Goal: Task Accomplishment & Management: Manage account settings

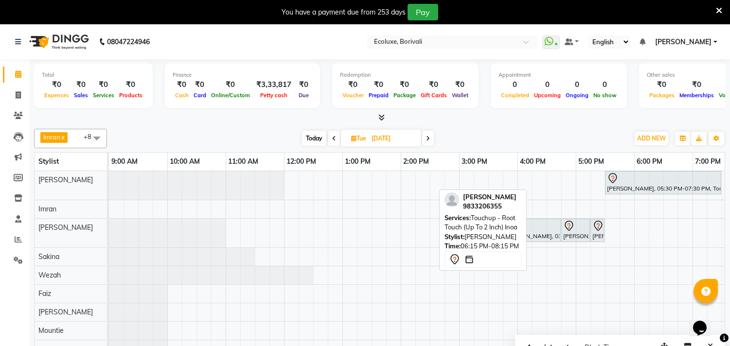
scroll to position [0, 117]
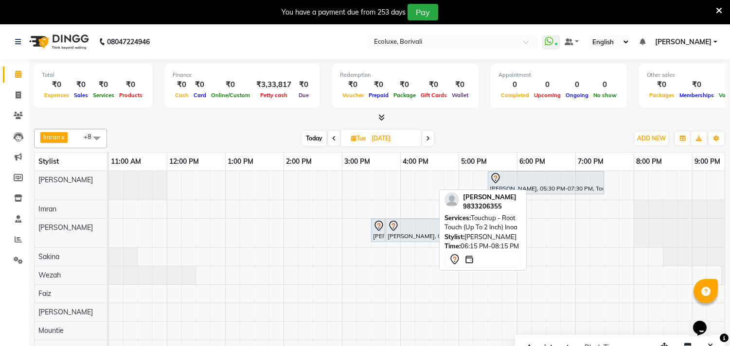
click at [720, 8] on icon at bounding box center [719, 10] width 6 height 9
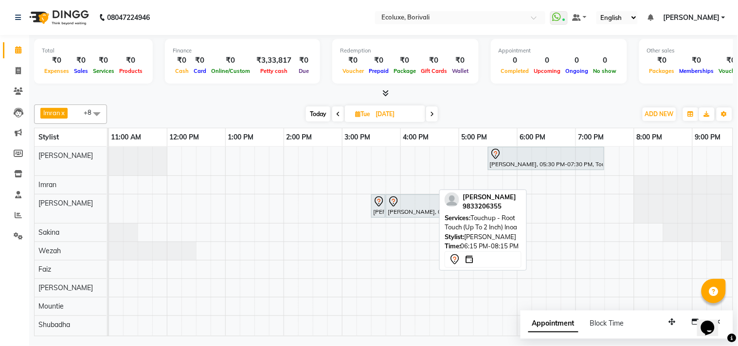
click at [96, 110] on span at bounding box center [96, 114] width 19 height 18
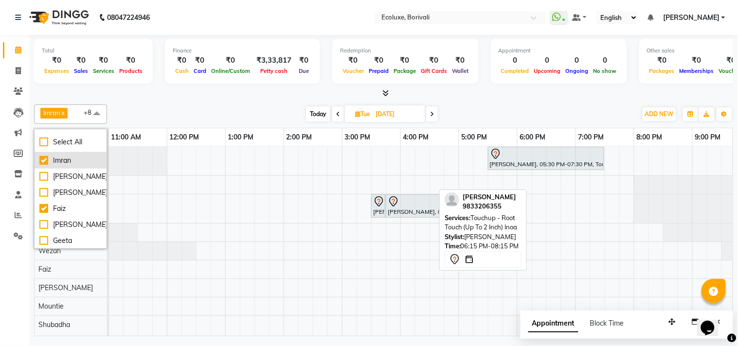
click at [45, 158] on div "Imran" at bounding box center [70, 161] width 62 height 10
checkbox input "false"
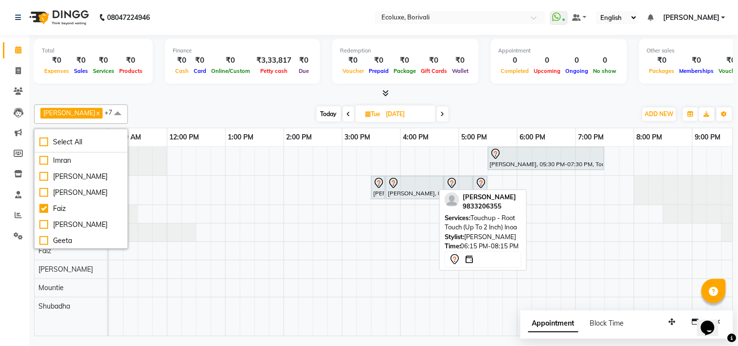
click at [156, 117] on div "[DATE] [DATE]" at bounding box center [382, 114] width 499 height 15
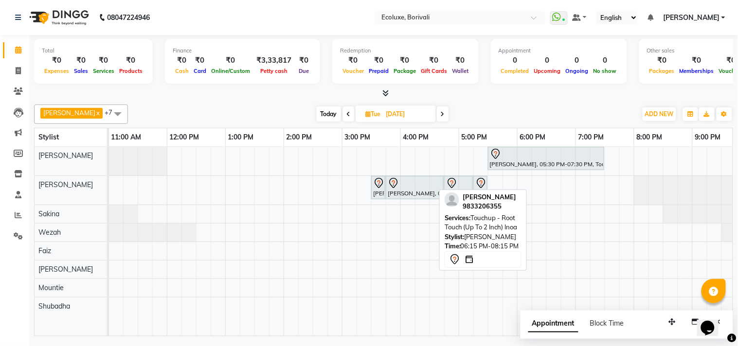
click at [114, 118] on span at bounding box center [117, 114] width 19 height 18
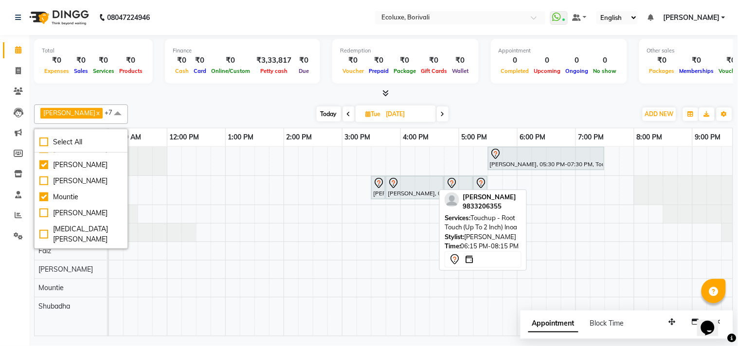
scroll to position [54, 0]
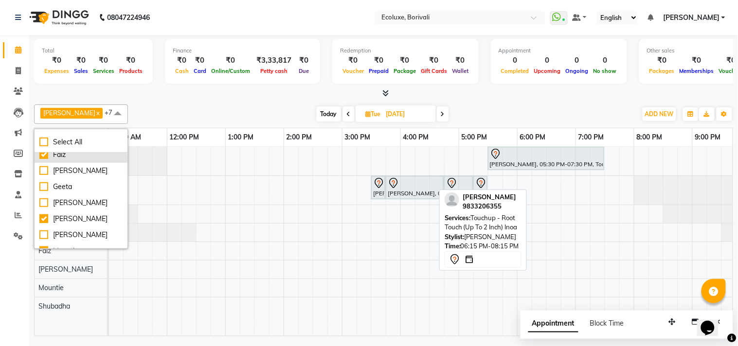
click at [43, 160] on div "Faiz" at bounding box center [80, 155] width 83 height 10
checkbox input "false"
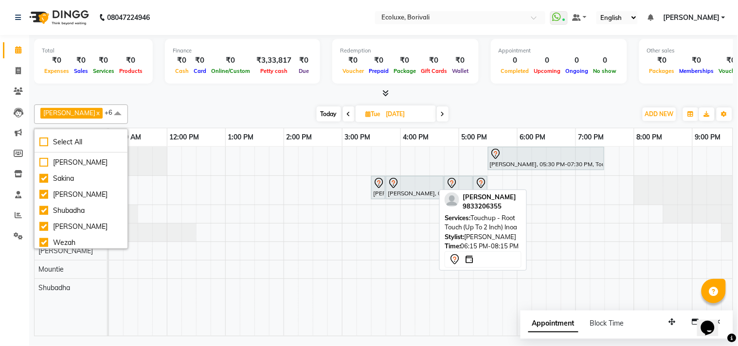
scroll to position [216, 0]
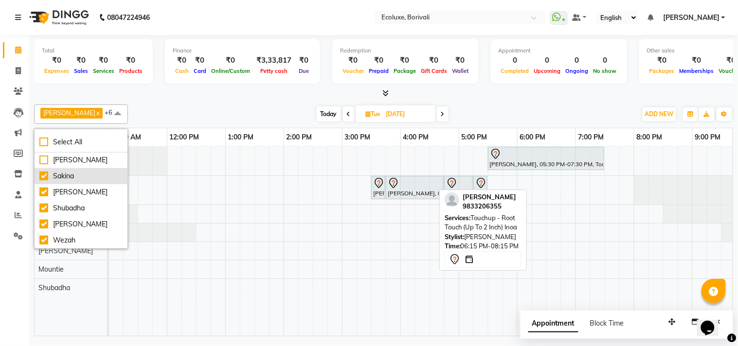
click at [45, 181] on div "Sakina" at bounding box center [80, 176] width 83 height 10
checkbox input "false"
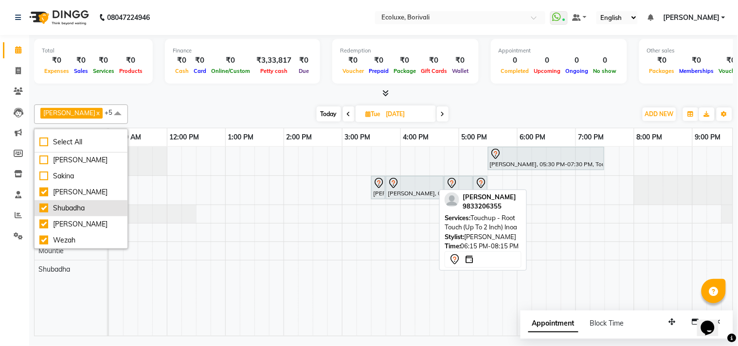
click at [40, 208] on div "Shubadha" at bounding box center [80, 208] width 83 height 10
checkbox input "false"
click at [0, 295] on div "Calendar Invoice Clients Leads Marketing Members Inventory Staff Reports Settin…" at bounding box center [65, 180] width 131 height 304
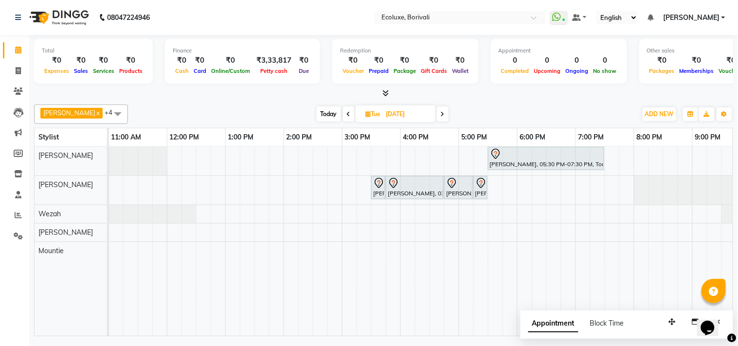
click at [488, 101] on div "[PERSON_NAME] x [PERSON_NAME] x Wezah x [PERSON_NAME] x +4 Select All Imran [PE…" at bounding box center [383, 219] width 699 height 236
click at [526, 109] on div "[DATE] [DATE]" at bounding box center [382, 114] width 499 height 15
drag, startPoint x: 660, startPoint y: 290, endPoint x: 737, endPoint y: 358, distance: 102.4
click at [730, 346] on html "08047224946 Select Location × Ecoluxe, Borivali WhatsApp Status ✕ Status: Conne…" at bounding box center [369, 173] width 738 height 346
click at [523, 250] on div "[PERSON_NAME], 05:30 PM-07:30 PM, Touchup - Root Touch (Up To 2 Inch) Inoa [PER…" at bounding box center [400, 241] width 817 height 189
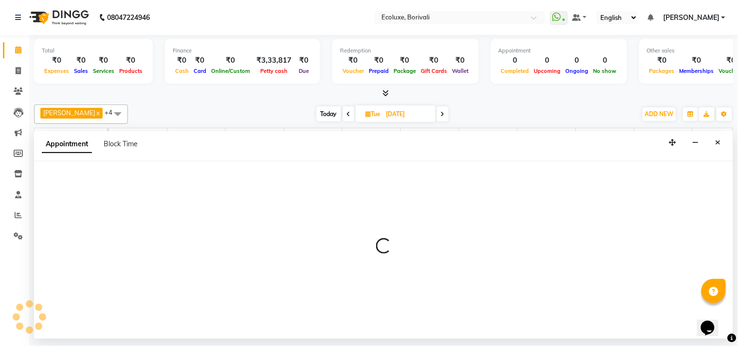
select select "90572"
select select "tentative"
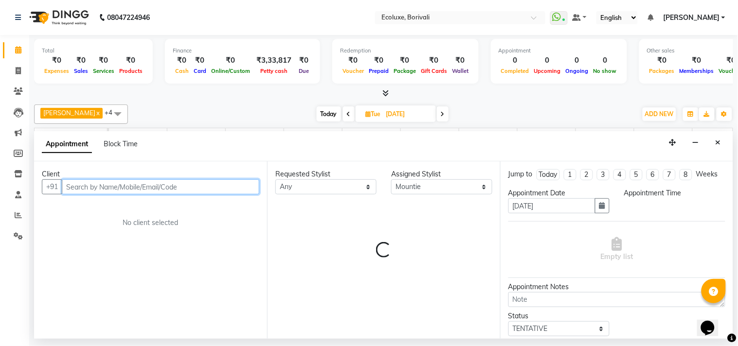
select select "1080"
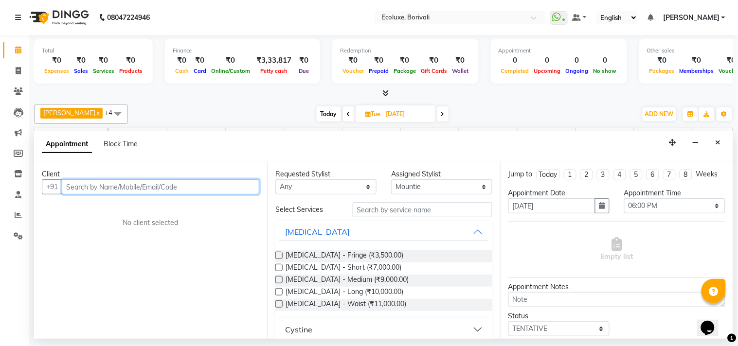
click at [229, 181] on input "text" at bounding box center [161, 187] width 198 height 15
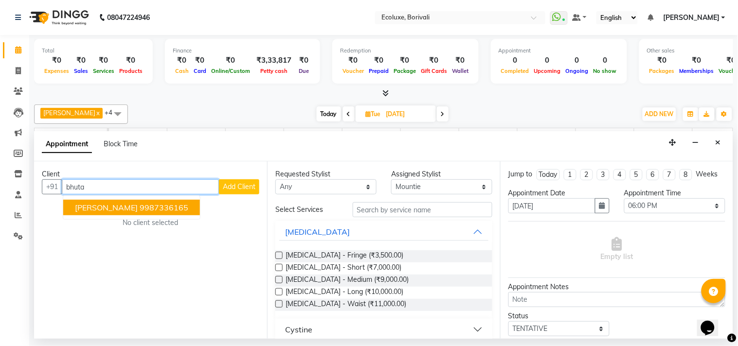
click at [157, 203] on ngb-highlight "9987336165" at bounding box center [164, 208] width 49 height 10
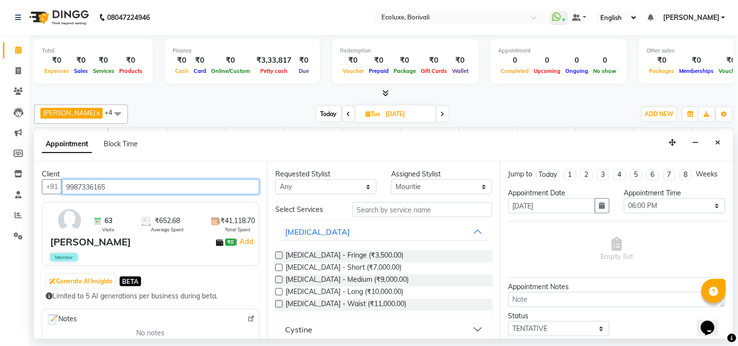
type input "9987336165"
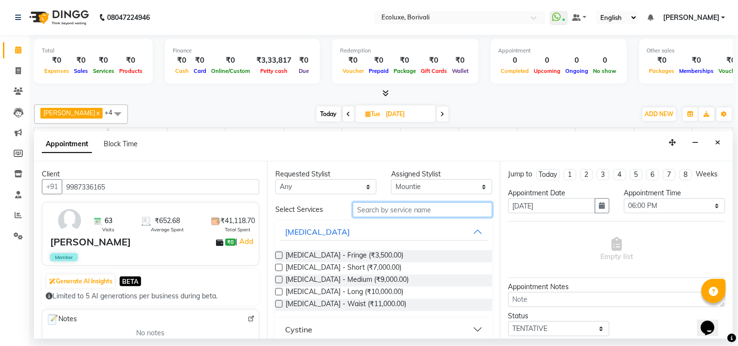
click at [376, 211] on input "text" at bounding box center [423, 209] width 140 height 15
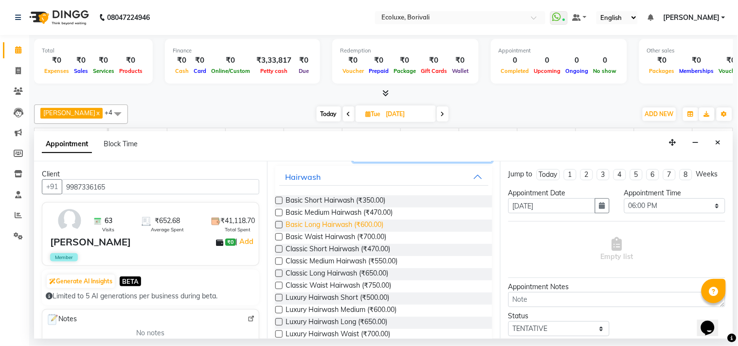
scroll to position [106, 0]
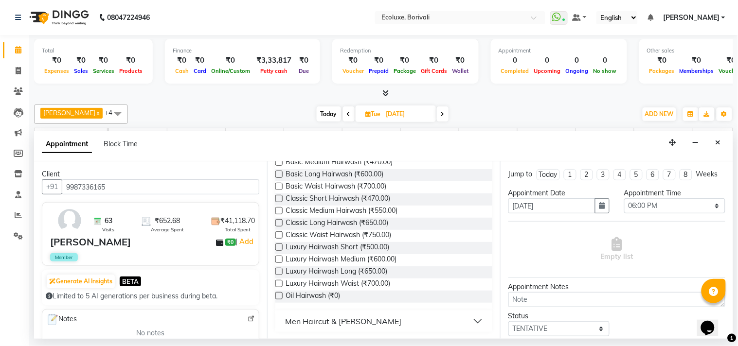
type input "wash"
click at [280, 269] on label at bounding box center [278, 271] width 7 height 7
click at [280, 269] on input "checkbox" at bounding box center [278, 272] width 6 height 6
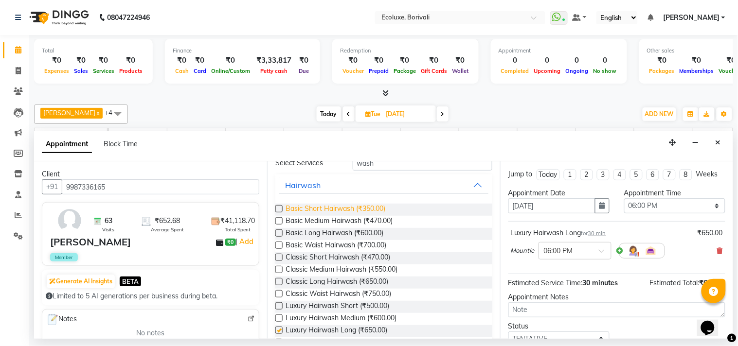
scroll to position [0, 0]
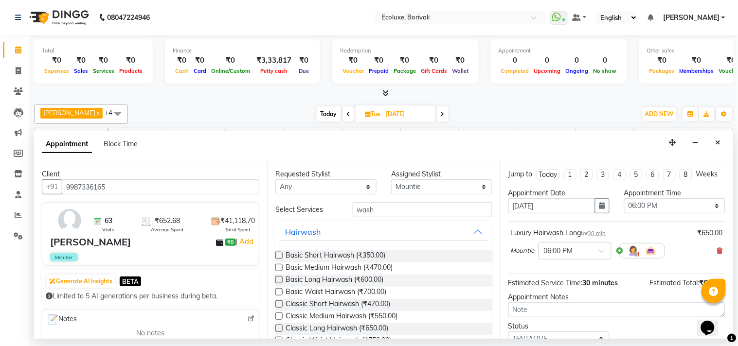
checkbox input "false"
click at [359, 214] on input "wash" at bounding box center [423, 209] width 140 height 15
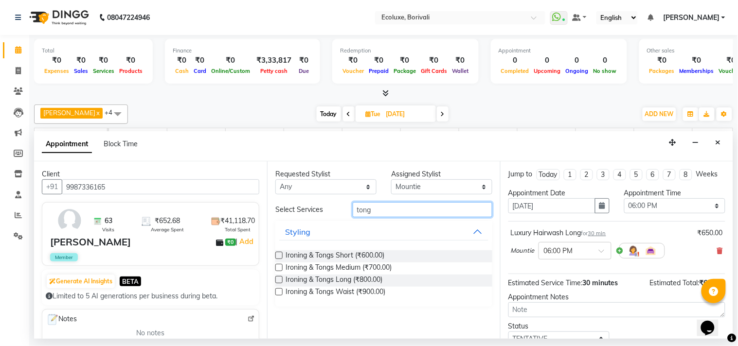
type input "tong"
click at [278, 280] on label at bounding box center [278, 279] width 7 height 7
click at [278, 280] on input "checkbox" at bounding box center [278, 281] width 6 height 6
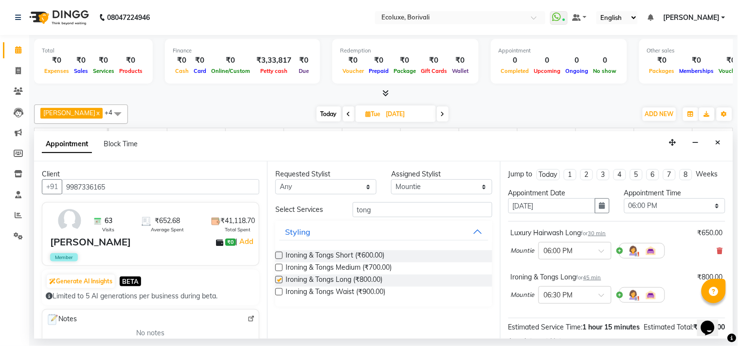
checkbox input "false"
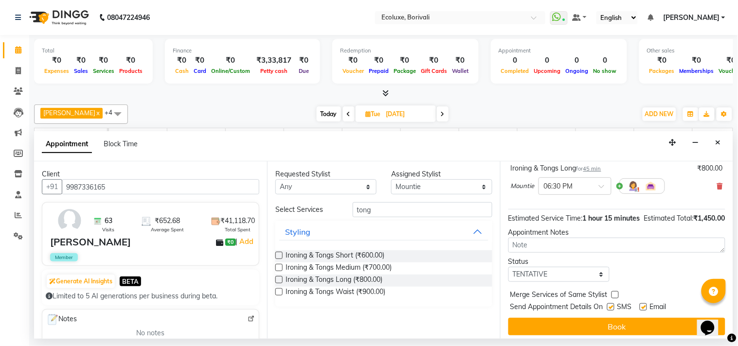
scroll to position [132, 0]
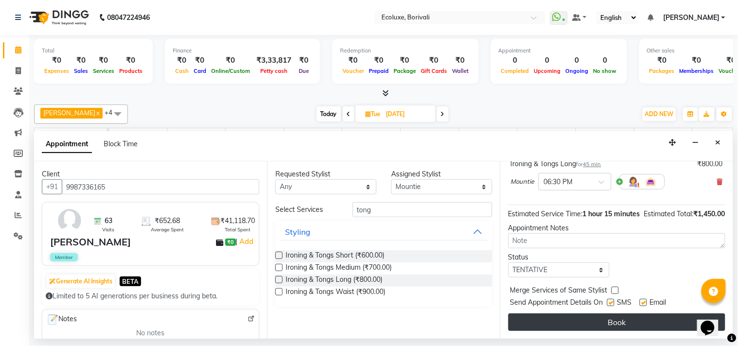
click at [594, 318] on button "Book" at bounding box center [616, 323] width 217 height 18
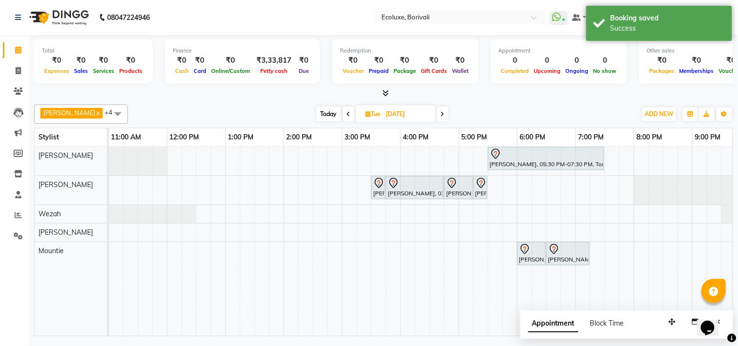
click at [480, 101] on div "[PERSON_NAME] x [PERSON_NAME] x Wezah x [PERSON_NAME] x +4 Select All Imran [PE…" at bounding box center [383, 219] width 699 height 236
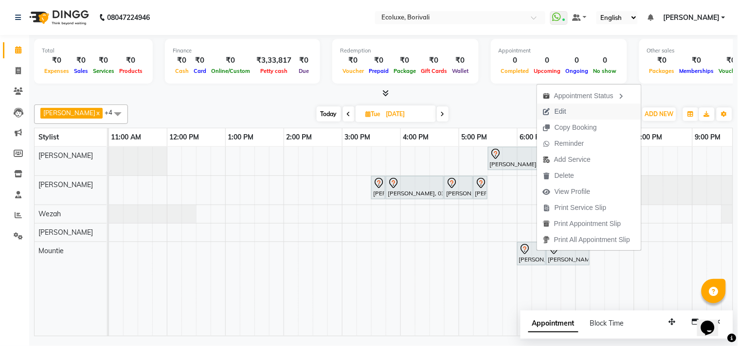
click at [564, 112] on span "Edit" at bounding box center [561, 112] width 12 height 10
select select "1080"
select select "tentative"
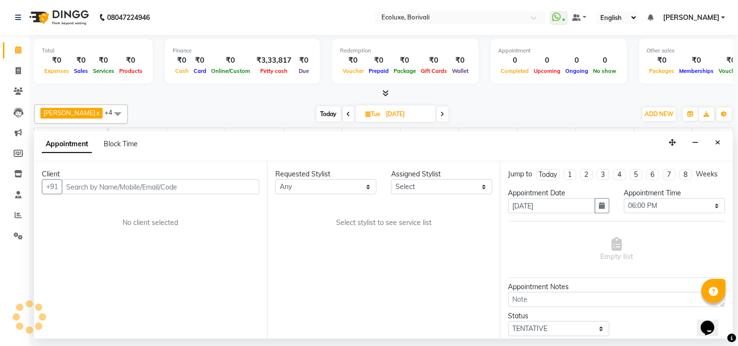
scroll to position [0, 0]
select select "90572"
select select "2487"
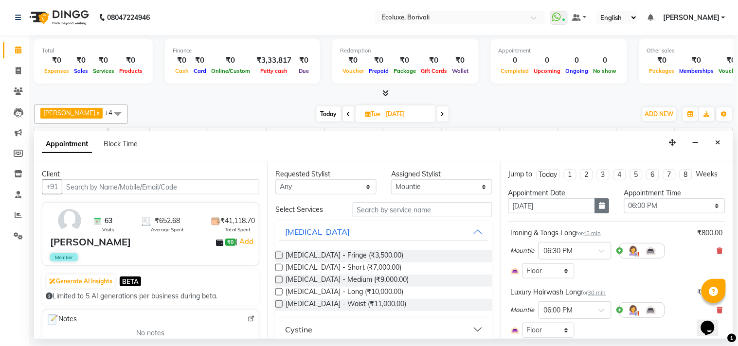
click at [595, 207] on button "button" at bounding box center [602, 205] width 15 height 15
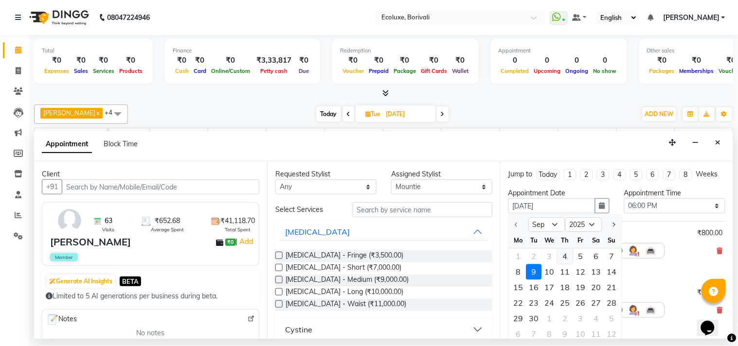
click at [565, 261] on div "4" at bounding box center [565, 257] width 16 height 16
type input "[DATE]"
select select "1080"
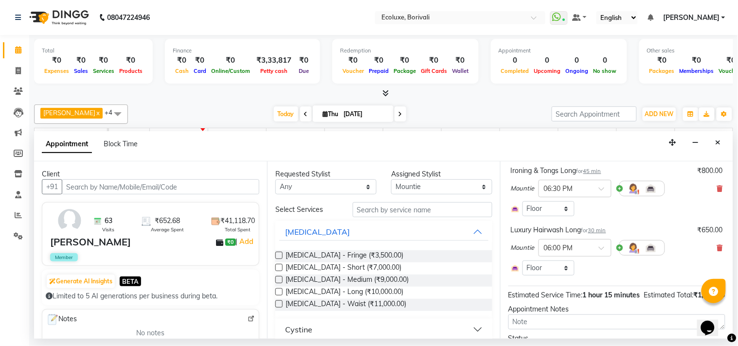
scroll to position [134, 0]
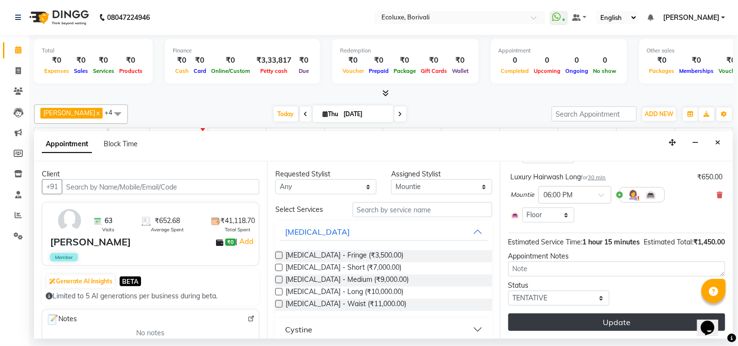
click at [615, 314] on button "Update" at bounding box center [616, 323] width 217 height 18
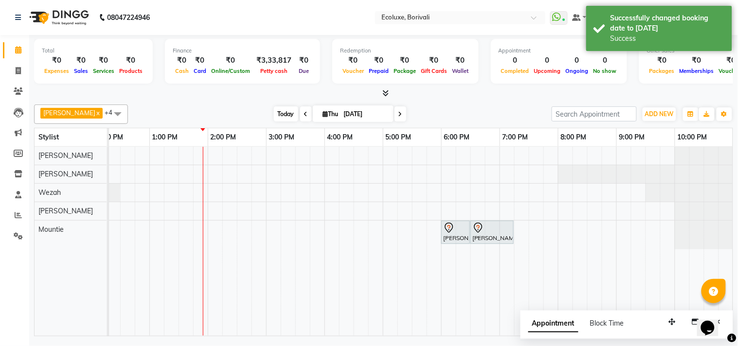
click at [284, 117] on span "Today" at bounding box center [286, 114] width 24 height 15
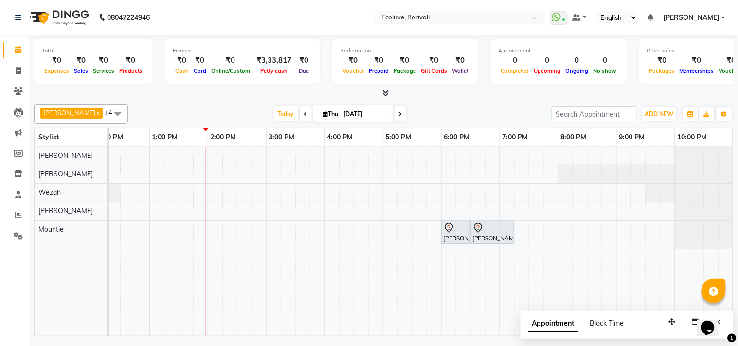
click at [362, 111] on input "[DATE]" at bounding box center [365, 114] width 49 height 15
select select "9"
select select "2025"
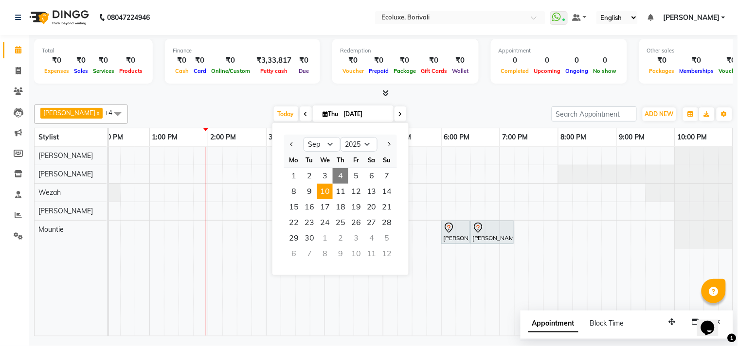
click at [327, 186] on span "10" at bounding box center [325, 192] width 16 height 16
type input "[DATE]"
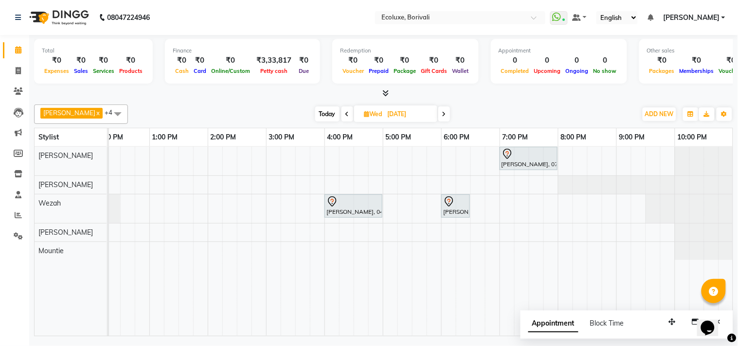
click at [114, 118] on span at bounding box center [117, 114] width 19 height 18
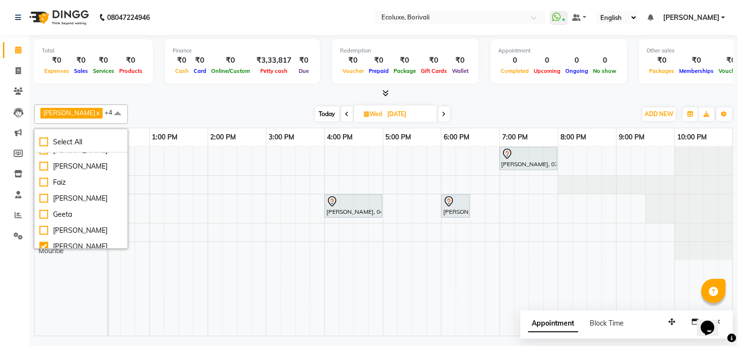
scroll to position [0, 0]
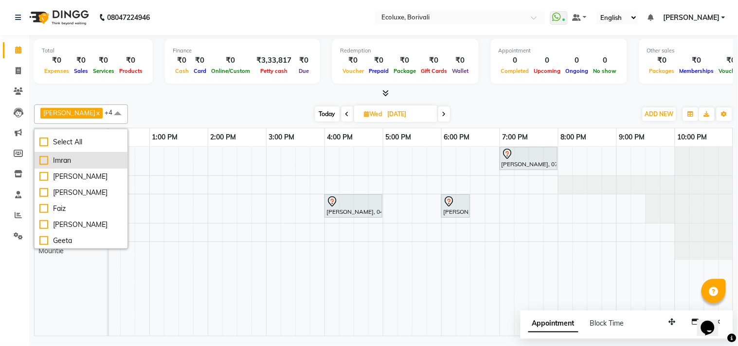
click at [44, 162] on div "Imran" at bounding box center [80, 161] width 83 height 10
checkbox input "true"
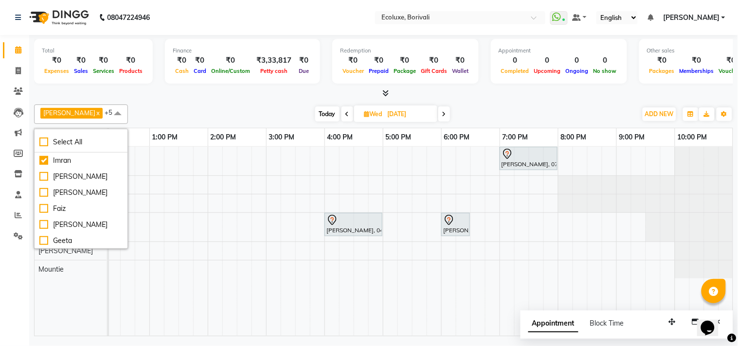
click at [214, 102] on div "[PERSON_NAME] x [PERSON_NAME] x Wezah x [PERSON_NAME] x [PERSON_NAME] x +5 Sele…" at bounding box center [383, 219] width 699 height 236
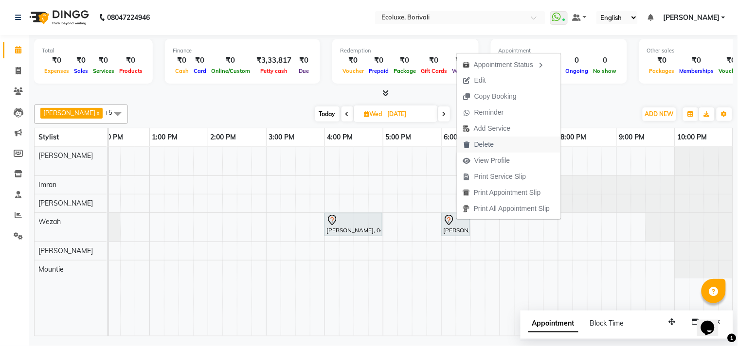
click at [484, 141] on span "Delete" at bounding box center [483, 145] width 19 height 10
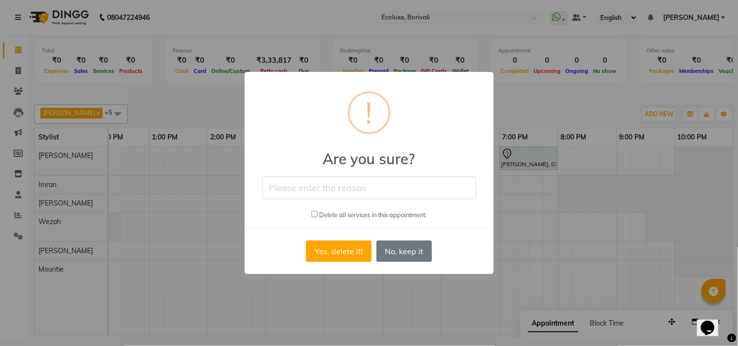
click at [377, 184] on input "text" at bounding box center [369, 188] width 214 height 23
type input "ghfghdfgh"
click at [360, 246] on button "Yes, delete it!" at bounding box center [338, 251] width 65 height 21
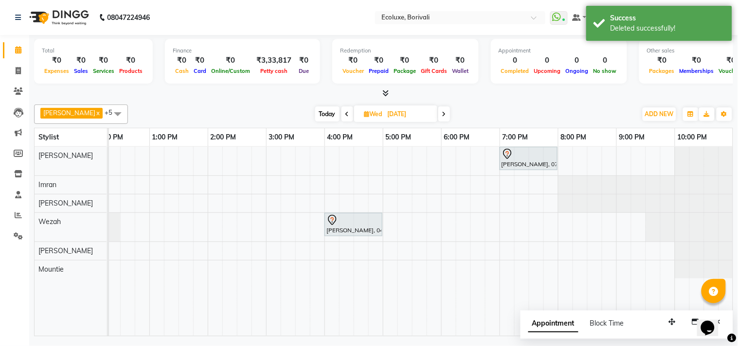
click at [316, 118] on span "Today" at bounding box center [327, 114] width 24 height 15
type input "[DATE]"
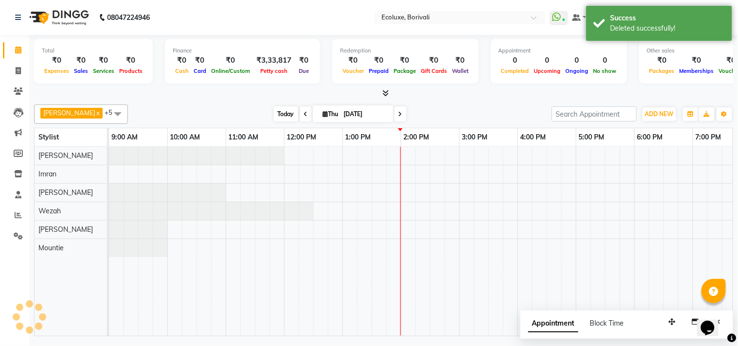
scroll to position [0, 193]
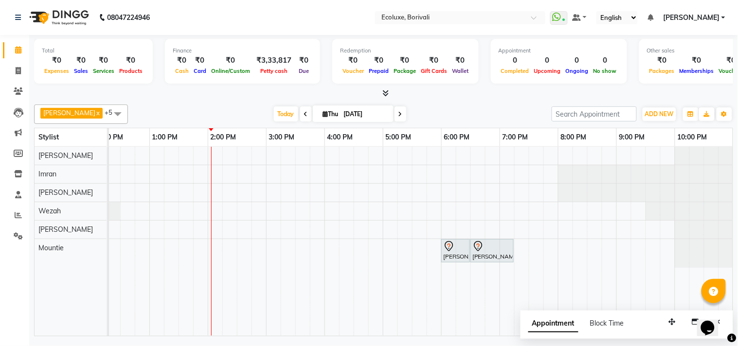
click at [188, 211] on div "[PERSON_NAME], TK01, 06:00 PM-06:30 PM, Luxury Hairwash Long [PERSON_NAME], TK0…" at bounding box center [324, 241] width 817 height 189
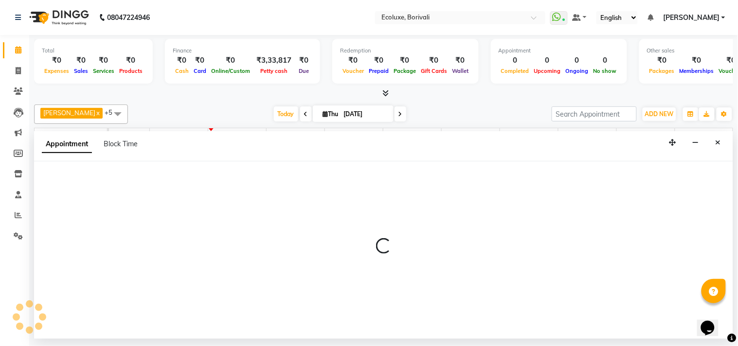
select select "37822"
select select "810"
select select "tentative"
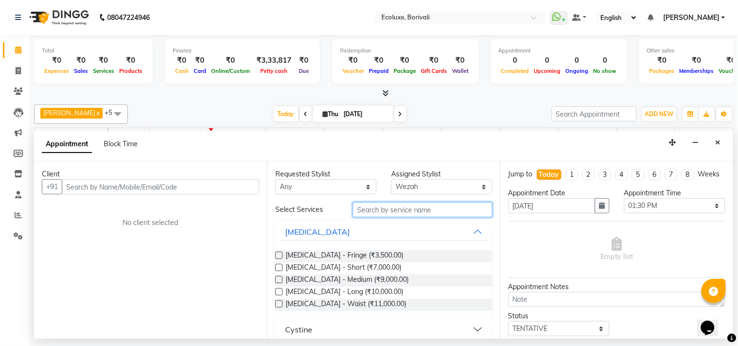
click at [356, 211] on input "text" at bounding box center [423, 209] width 140 height 15
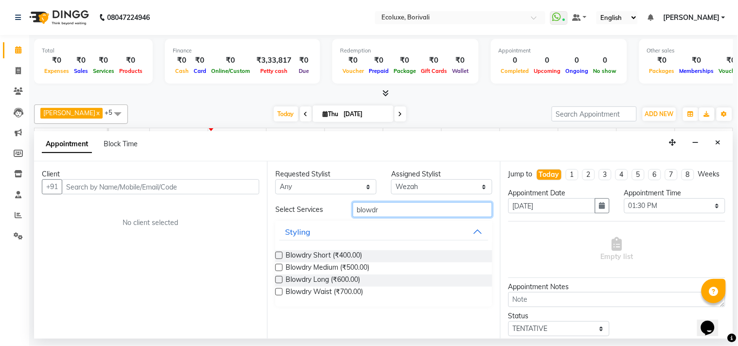
type input "blowdr"
click at [278, 278] on label at bounding box center [278, 279] width 7 height 7
click at [278, 278] on input "checkbox" at bounding box center [278, 281] width 6 height 6
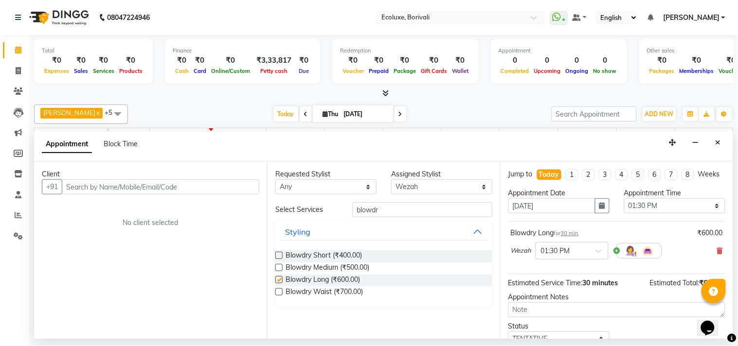
checkbox input "false"
click at [206, 191] on input "text" at bounding box center [161, 187] width 198 height 15
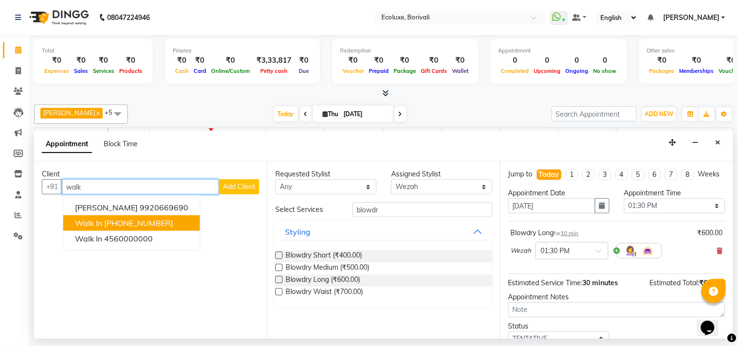
click at [144, 215] on button "Walk In [PHONE_NUMBER]" at bounding box center [131, 223] width 137 height 16
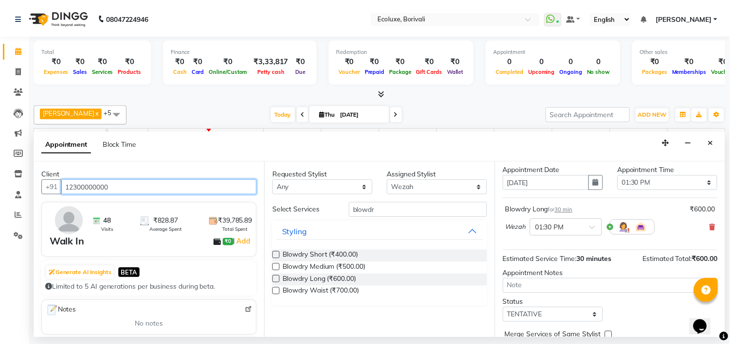
scroll to position [78, 0]
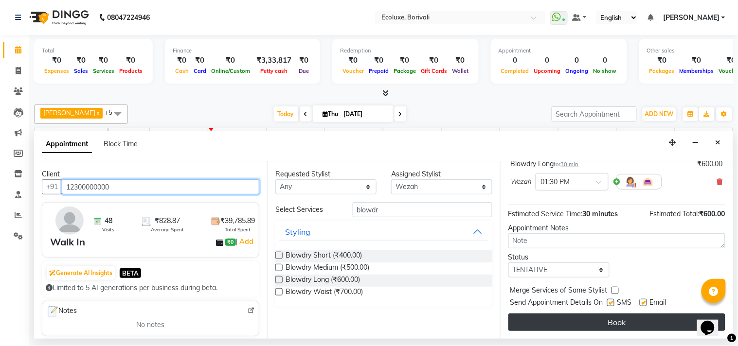
type input "12300000000"
click at [606, 315] on button "Book" at bounding box center [616, 323] width 217 height 18
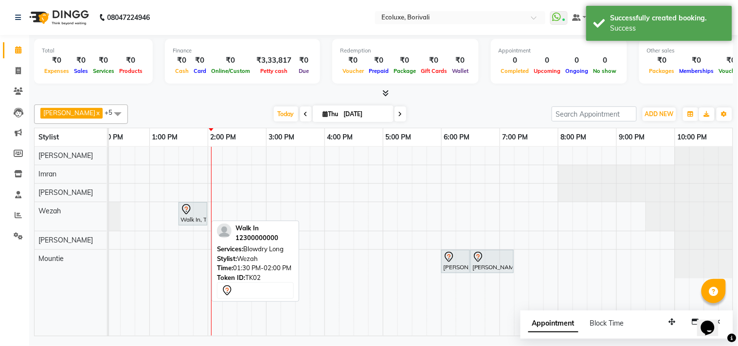
click at [200, 216] on div "Walk In, TK02, 01:30 PM-02:00 PM, Blowdry Long" at bounding box center [193, 214] width 27 height 20
click at [187, 215] on icon at bounding box center [186, 210] width 12 height 12
select select "7"
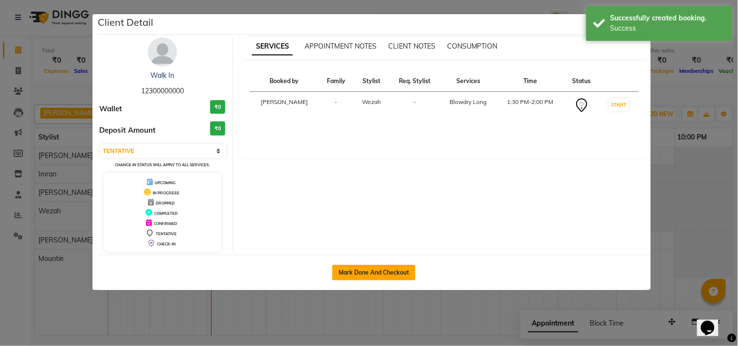
click at [371, 271] on button "Mark Done And Checkout" at bounding box center [373, 273] width 83 height 16
select select "5386"
select select "service"
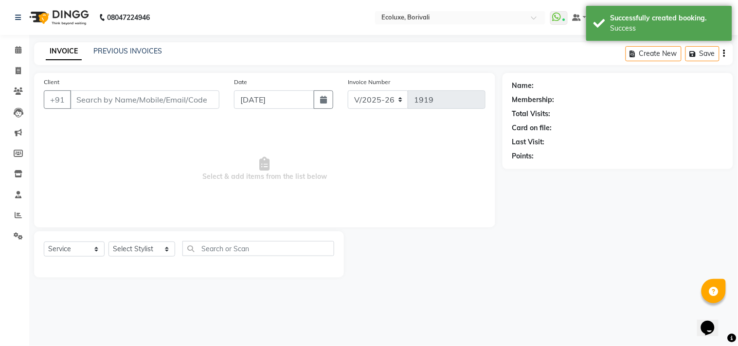
type input "12300000000"
select select "37822"
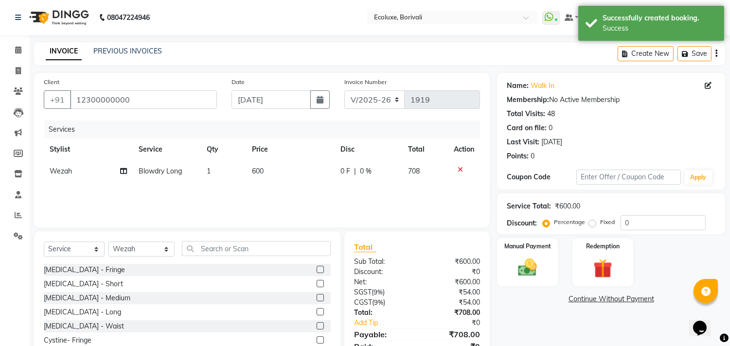
click at [716, 53] on button "button" at bounding box center [717, 53] width 2 height 23
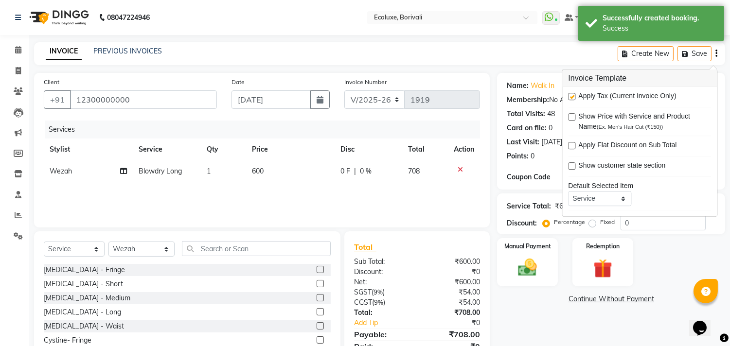
click at [573, 95] on label at bounding box center [571, 96] width 7 height 7
click at [573, 95] on input "checkbox" at bounding box center [571, 97] width 6 height 6
checkbox input "false"
click at [523, 74] on div "Name: Walk In Membership: No Active Membership Total Visits: 48 Card on file: 0…" at bounding box center [611, 131] width 228 height 117
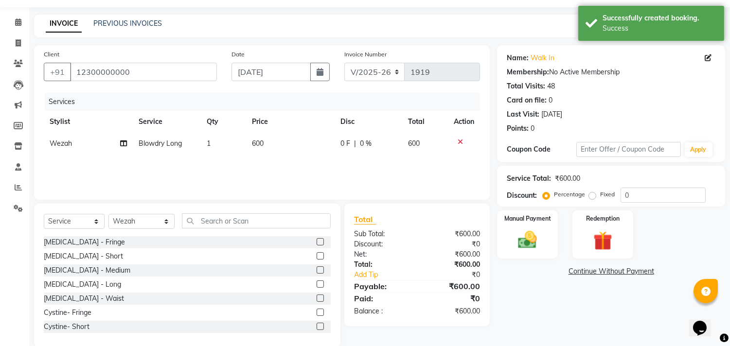
scroll to position [43, 0]
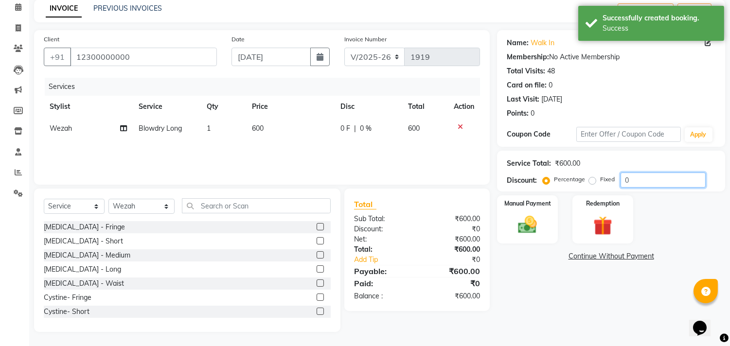
click at [623, 180] on input "0" at bounding box center [663, 180] width 85 height 15
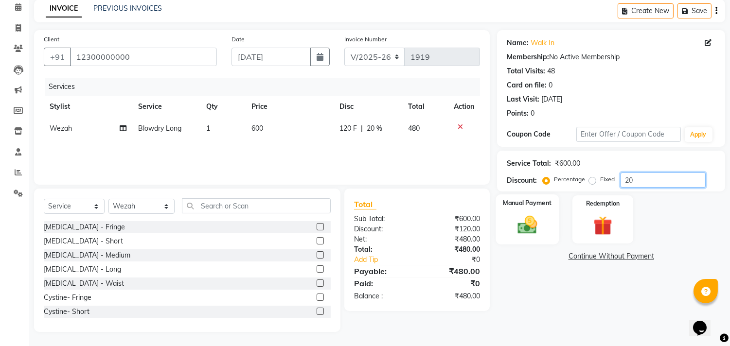
type input "20"
click at [540, 227] on img at bounding box center [528, 225] width 32 height 23
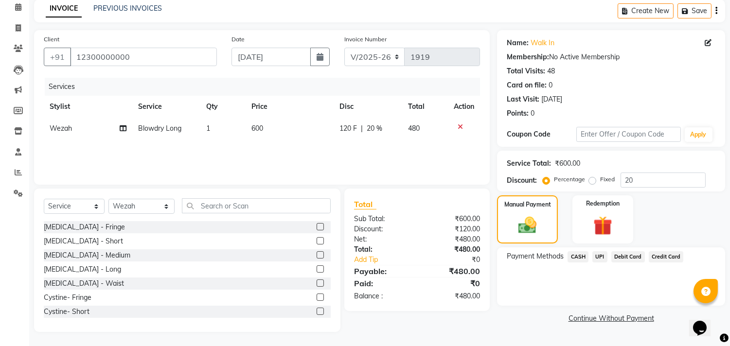
click at [582, 253] on span "CASH" at bounding box center [578, 256] width 21 height 11
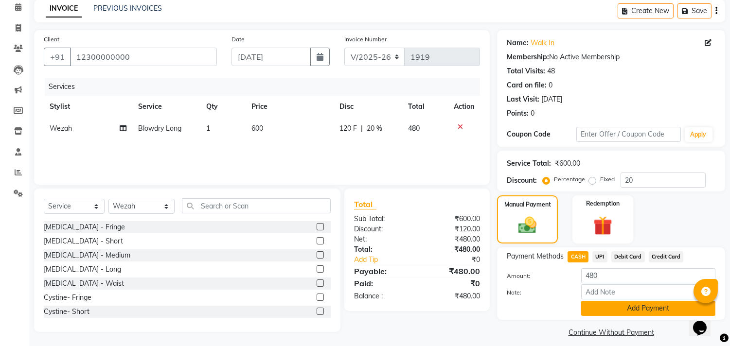
click at [649, 304] on button "Add Payment" at bounding box center [648, 308] width 134 height 15
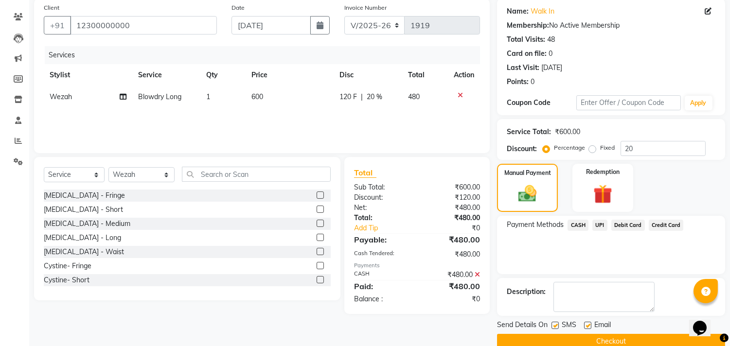
scroll to position [91, 0]
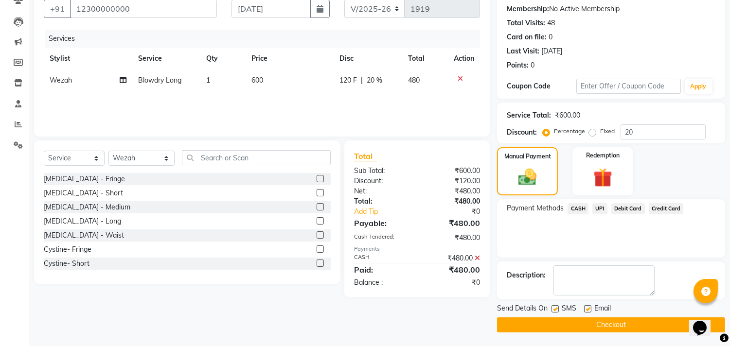
click at [625, 318] on button "Checkout" at bounding box center [611, 325] width 228 height 15
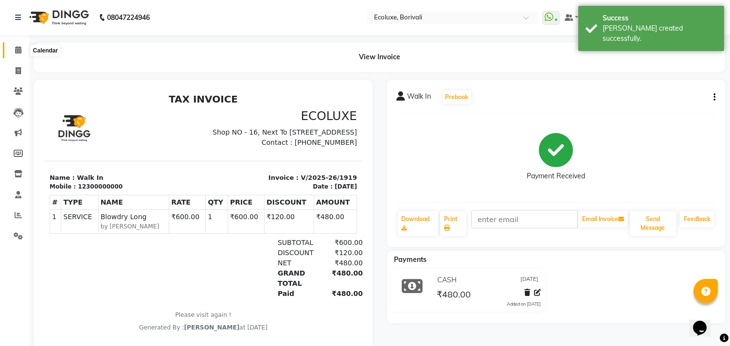
click at [18, 54] on icon at bounding box center [18, 49] width 6 height 7
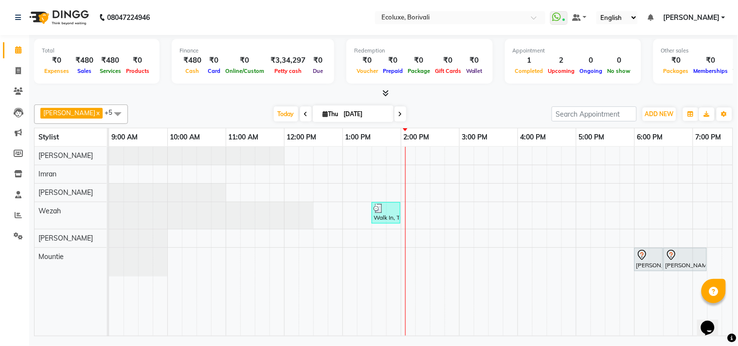
click at [241, 107] on div "[DATE] [DATE]" at bounding box center [340, 114] width 414 height 15
click at [274, 110] on span "Today" at bounding box center [286, 114] width 24 height 15
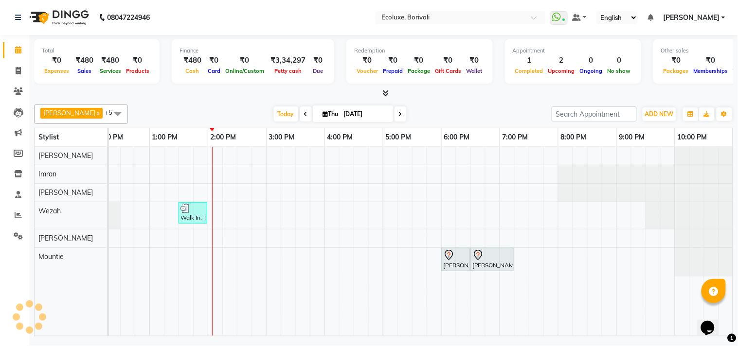
click at [232, 108] on div "[DATE] [DATE]" at bounding box center [340, 114] width 414 height 15
click at [28, 278] on div "Calendar Invoice Clients Leads Marketing Members Inventory Staff Reports Settin…" at bounding box center [65, 180] width 131 height 304
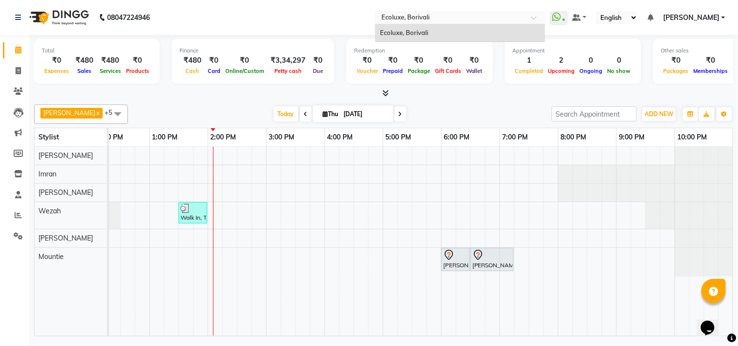
click at [532, 18] on span at bounding box center [537, 21] width 12 height 10
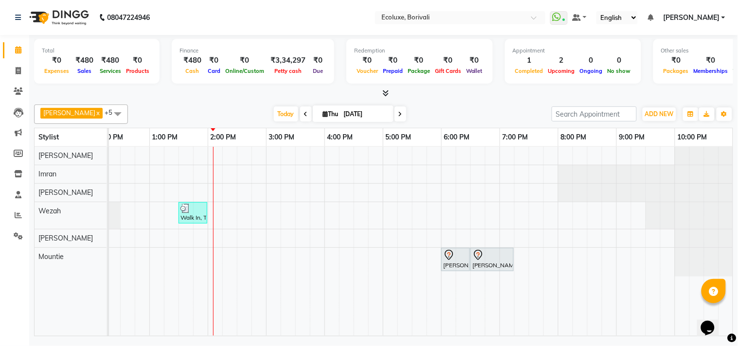
click at [336, 15] on nav "08047224946 Select Location × Ecoluxe, Borivali WhatsApp Status ✕ Status: Conne…" at bounding box center [369, 17] width 738 height 35
click at [302, 18] on nav "08047224946 Select Location × Ecoluxe, Borivali WhatsApp Status ✕ Status: Conne…" at bounding box center [369, 17] width 738 height 35
click at [230, 108] on div "[DATE] [DATE]" at bounding box center [340, 114] width 414 height 15
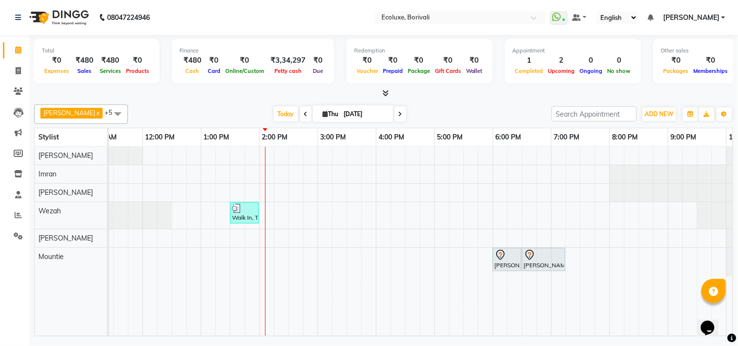
scroll to position [0, 91]
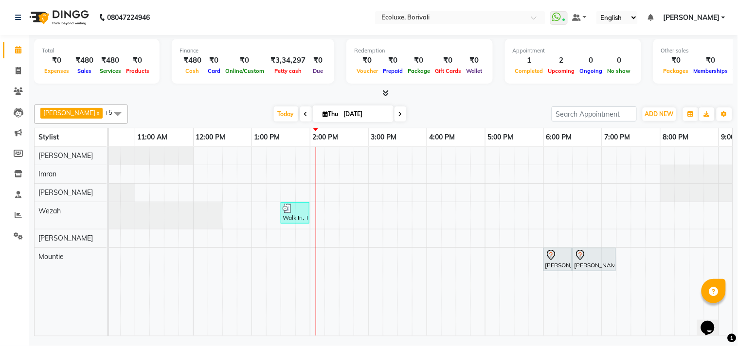
click at [255, 195] on div "Walk In, TK02, 01:30 PM-02:00 PM, Blowdry Long [PERSON_NAME], TK01, 06:00 PM-06…" at bounding box center [426, 241] width 817 height 189
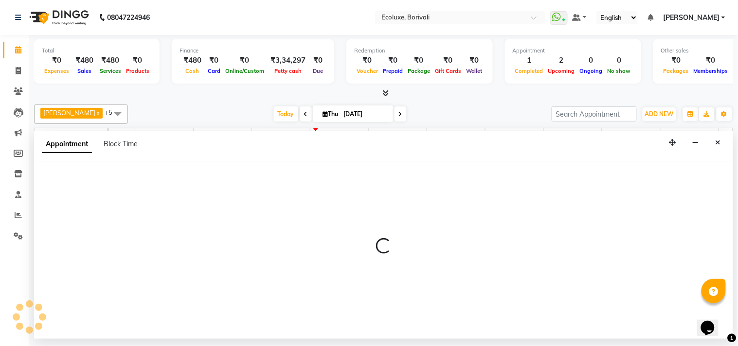
select select "36344"
select select "780"
select select "tentative"
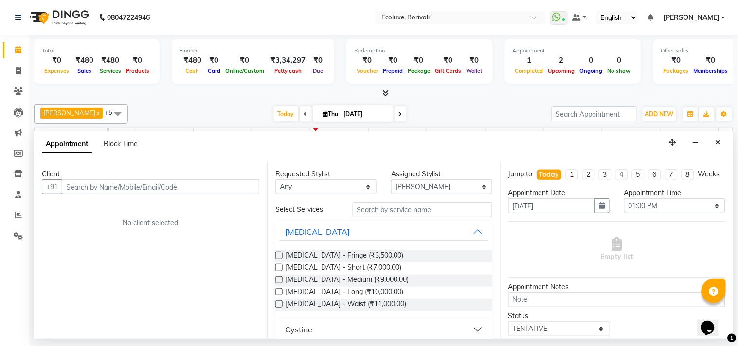
click at [142, 187] on input "text" at bounding box center [161, 187] width 198 height 15
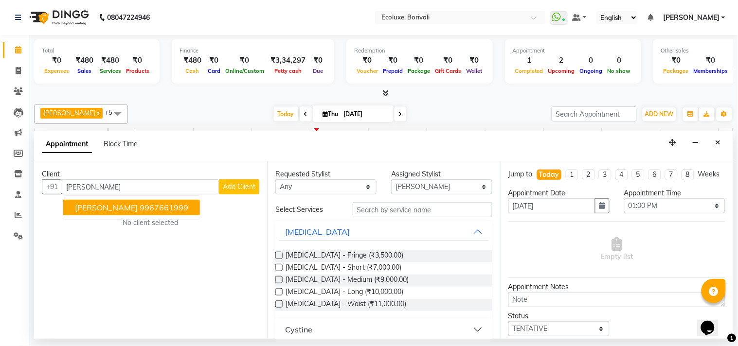
click at [167, 204] on ngb-highlight "9967661999" at bounding box center [164, 208] width 49 height 10
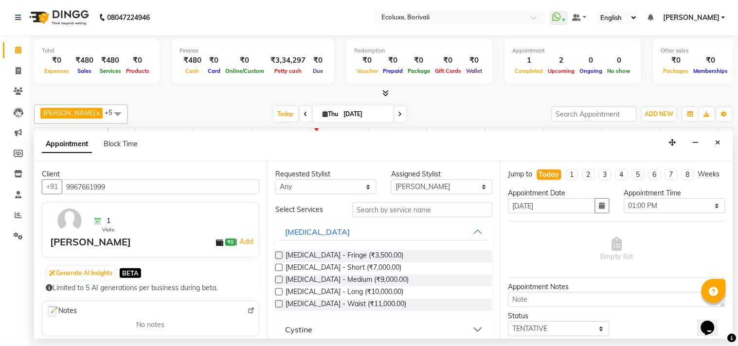
type input "9967661999"
click at [381, 208] on input "text" at bounding box center [423, 209] width 140 height 15
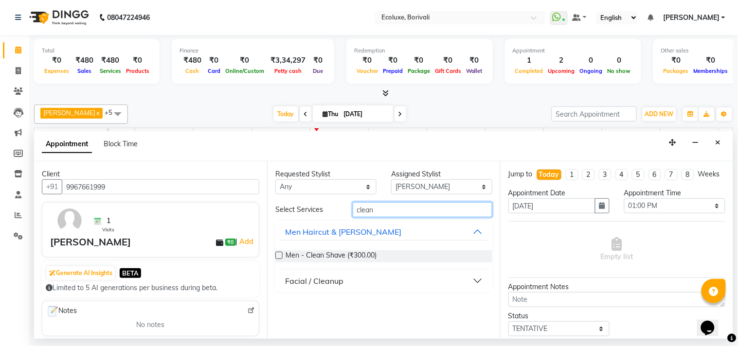
type input "clean"
click at [332, 278] on div "Facial / Cleanup" at bounding box center [314, 281] width 58 height 12
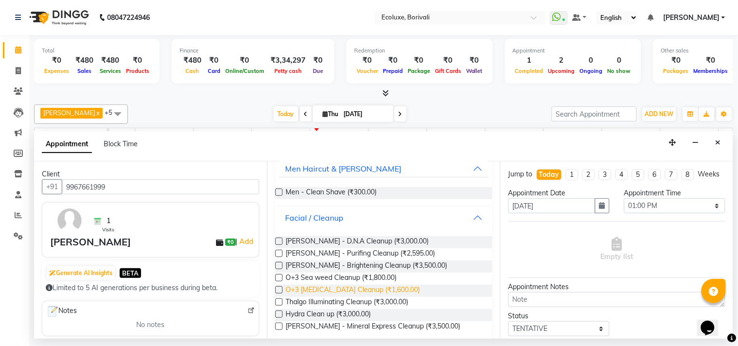
scroll to position [65, 0]
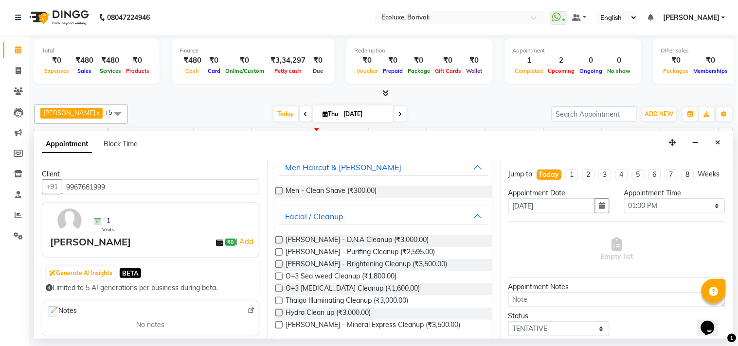
click at [276, 288] on label at bounding box center [278, 288] width 7 height 7
click at [276, 288] on input "checkbox" at bounding box center [278, 290] width 6 height 6
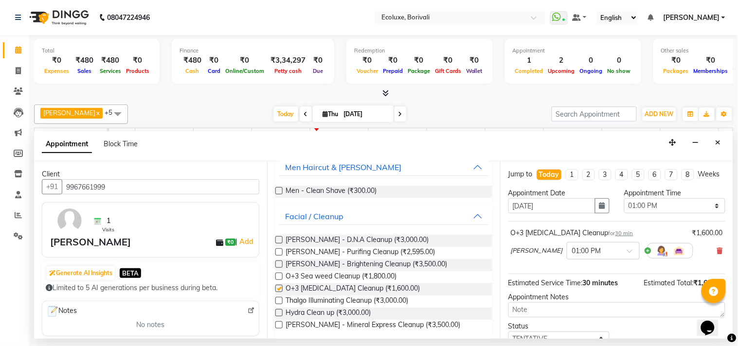
checkbox input "false"
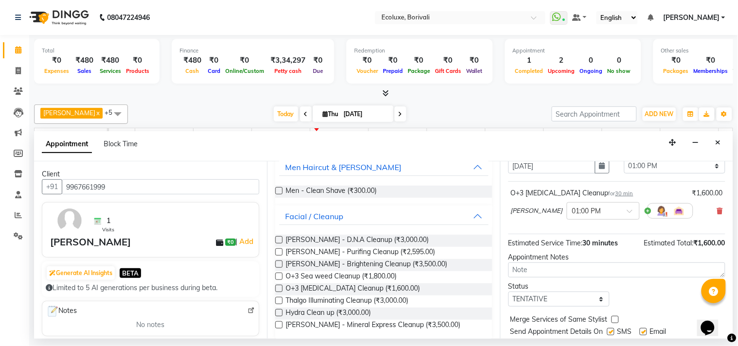
scroll to position [78, 0]
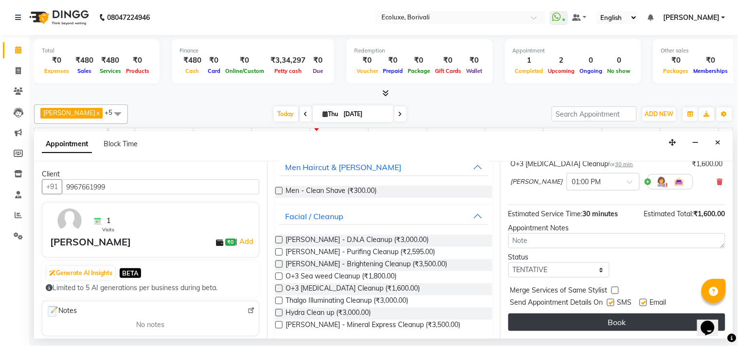
click at [607, 324] on button "Book" at bounding box center [616, 323] width 217 height 18
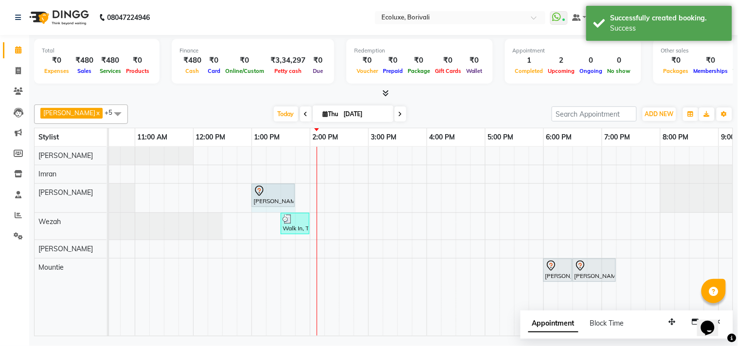
click at [18, 193] on div "[PERSON_NAME], TK03, 01:00 PM-01:30 PM, O+3 [MEDICAL_DATA] Cleanup [PERSON_NAME…" at bounding box center [18, 198] width 0 height 29
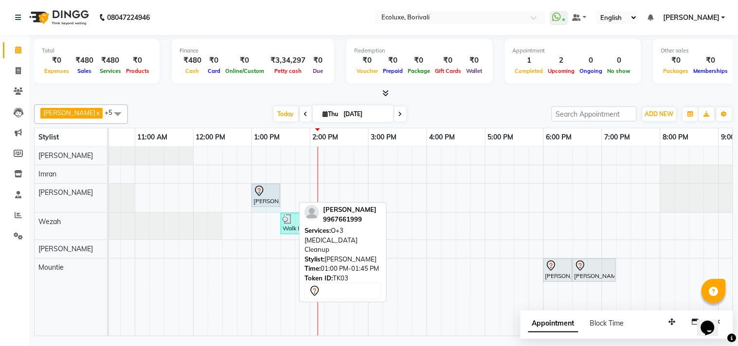
drag, startPoint x: 292, startPoint y: 197, endPoint x: 278, endPoint y: 196, distance: 14.1
click at [18, 196] on div "[PERSON_NAME], TK03, 01:00 PM-01:45 PM, O+3 [MEDICAL_DATA] Cleanup [PERSON_NAME…" at bounding box center [18, 198] width 0 height 29
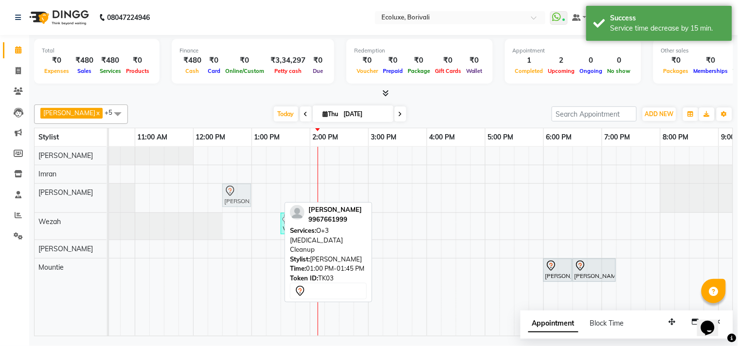
drag, startPoint x: 268, startPoint y: 198, endPoint x: 241, endPoint y: 197, distance: 26.8
click at [18, 197] on div "[PERSON_NAME], TK03, 01:00 PM-01:30 PM, O+3 [MEDICAL_DATA] Cleanup [PERSON_NAME…" at bounding box center [18, 198] width 0 height 29
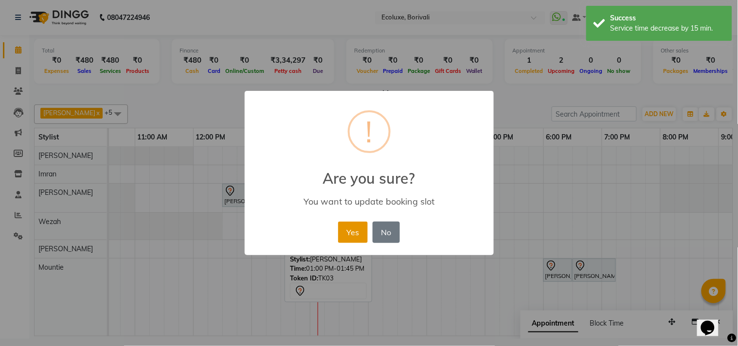
click at [345, 230] on button "Yes" at bounding box center [353, 232] width 30 height 21
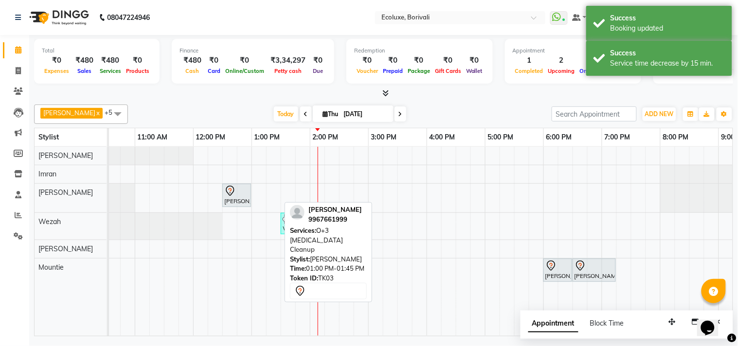
click at [241, 118] on div "[DATE] [DATE]" at bounding box center [340, 114] width 414 height 15
click at [689, 322] on button "button" at bounding box center [696, 322] width 16 height 15
select select "tentative"
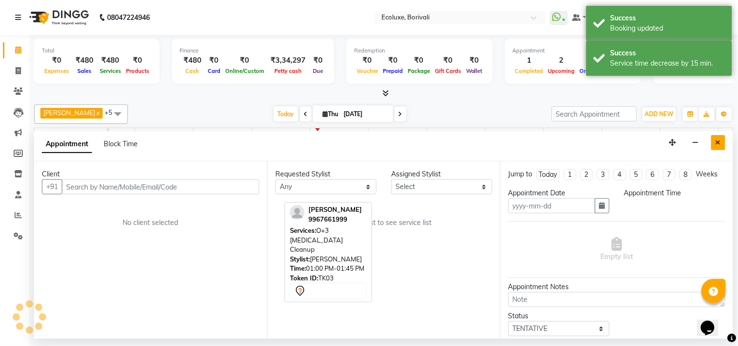
type input "[DATE]"
select select
click at [720, 142] on icon "Close" at bounding box center [718, 142] width 5 height 7
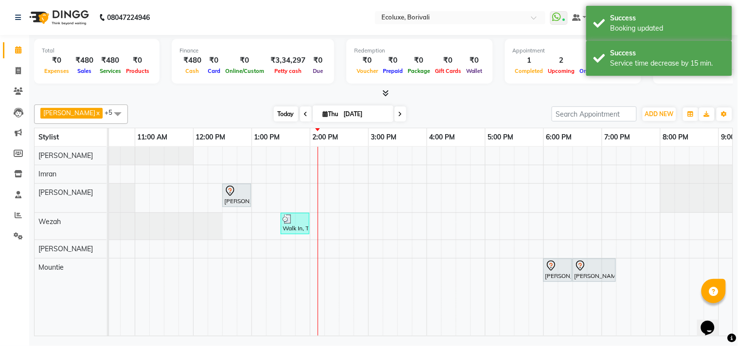
click at [274, 108] on span "Today" at bounding box center [286, 114] width 24 height 15
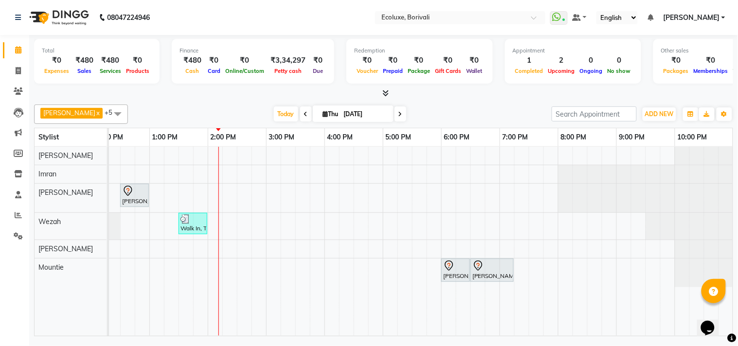
click at [325, 114] on span "Thu" at bounding box center [331, 113] width 20 height 7
select select "9"
select select "2025"
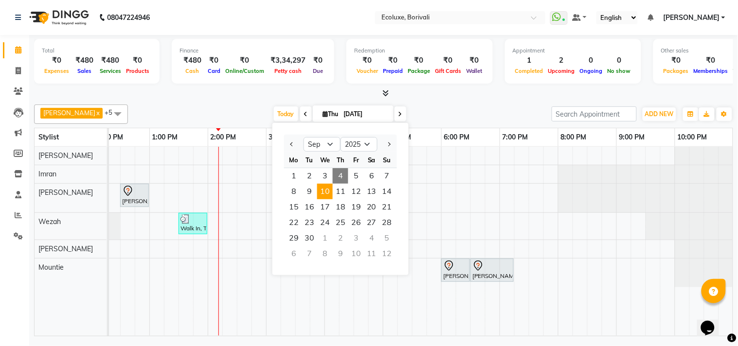
click at [328, 188] on span "10" at bounding box center [325, 192] width 16 height 16
type input "[DATE]"
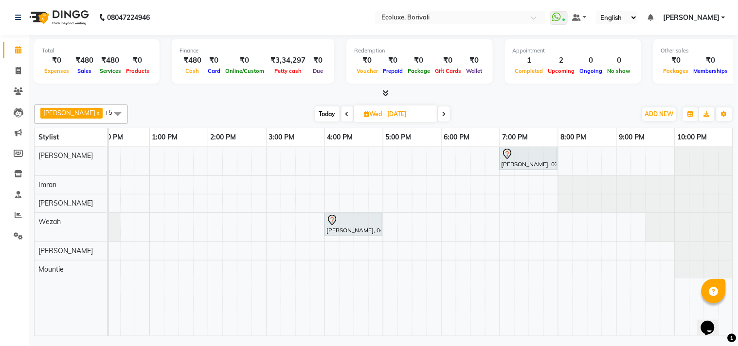
click at [114, 115] on span at bounding box center [117, 114] width 19 height 18
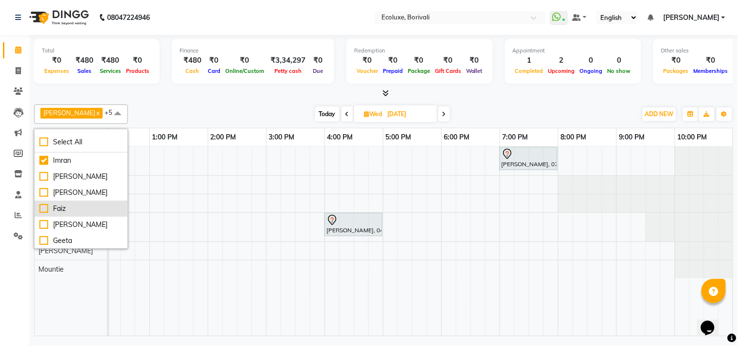
click at [42, 214] on div "Faiz" at bounding box center [80, 209] width 83 height 10
checkbox input "true"
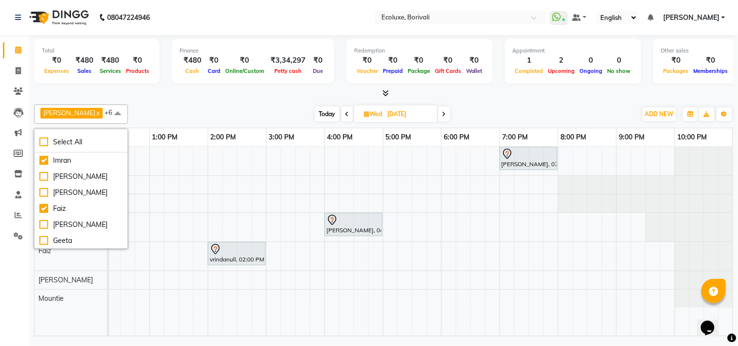
click at [221, 117] on div "[DATE] [DATE]" at bounding box center [382, 114] width 499 height 15
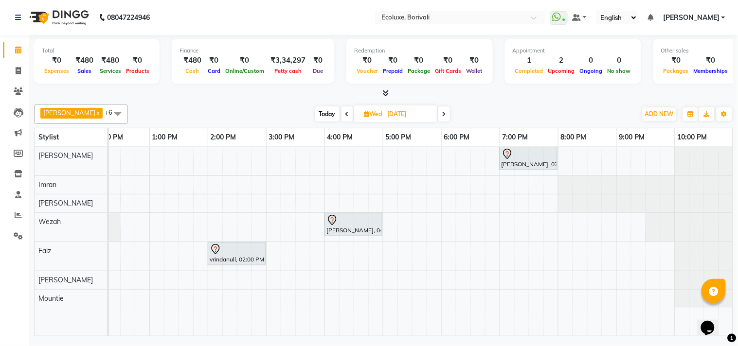
click at [323, 114] on span "Today" at bounding box center [327, 114] width 24 height 15
type input "[DATE]"
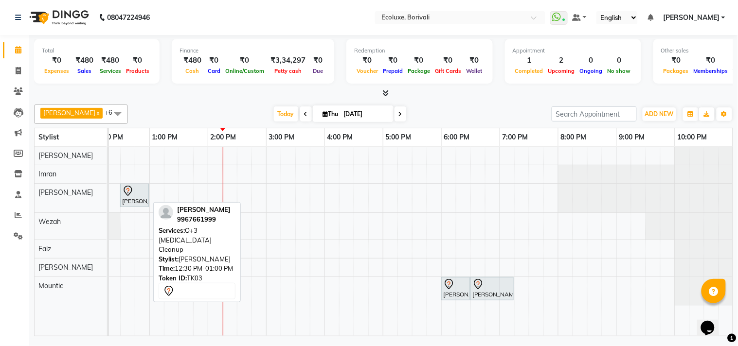
click at [138, 190] on div at bounding box center [134, 191] width 25 height 12
click at [137, 189] on div at bounding box center [134, 191] width 25 height 12
select select "7"
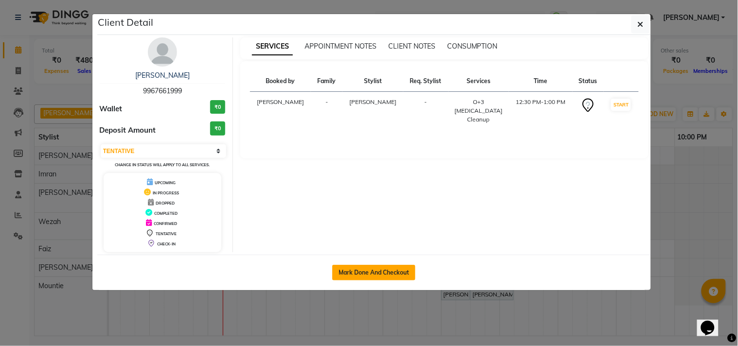
click at [382, 270] on button "Mark Done And Checkout" at bounding box center [373, 273] width 83 height 16
select select "service"
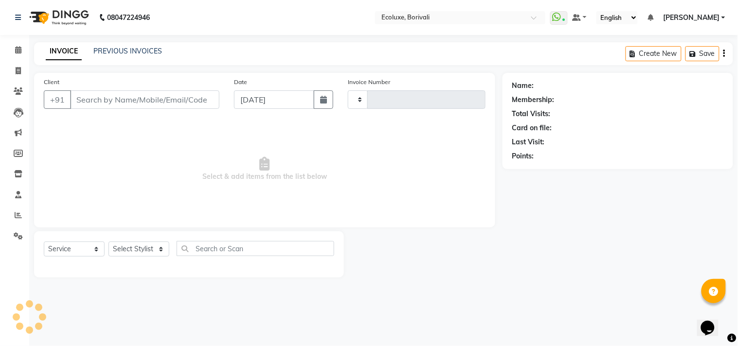
type input "1920"
select select "5386"
type input "9967661999"
select select "36344"
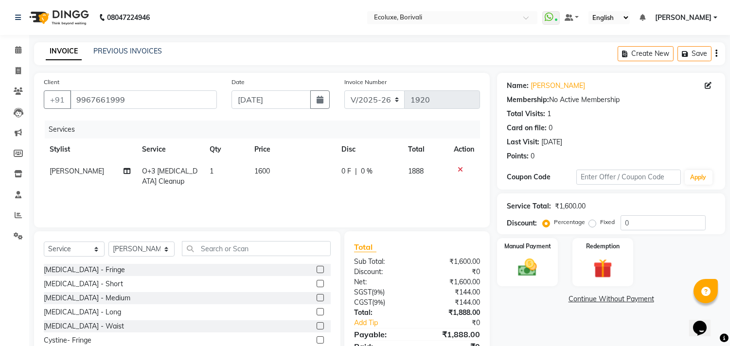
click at [256, 172] on span "1600" at bounding box center [262, 171] width 16 height 9
select select "36344"
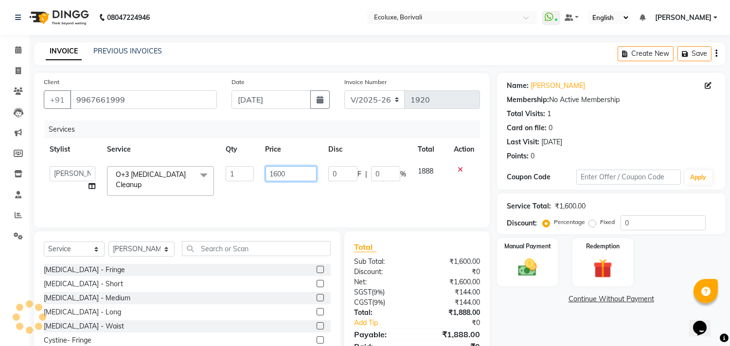
click at [279, 172] on input "1600" at bounding box center [291, 173] width 51 height 15
type input "0"
click at [336, 52] on div "INVOICE PREVIOUS INVOICES Create New Save" at bounding box center [379, 53] width 691 height 23
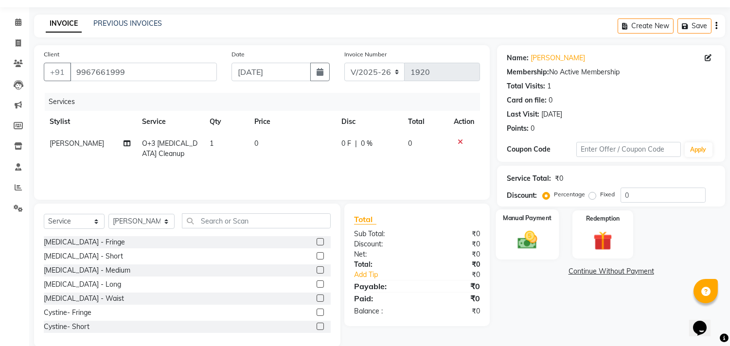
scroll to position [43, 0]
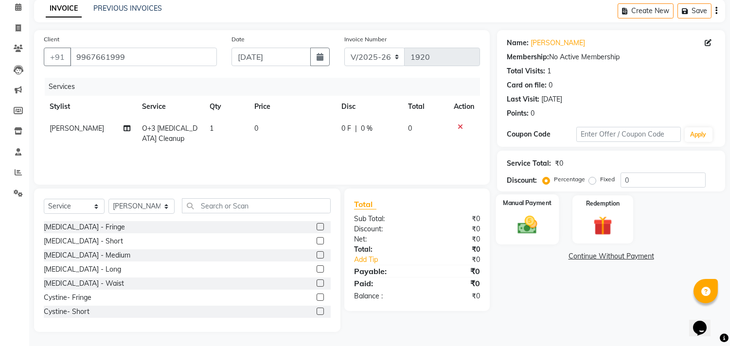
click at [532, 219] on img at bounding box center [528, 225] width 32 height 23
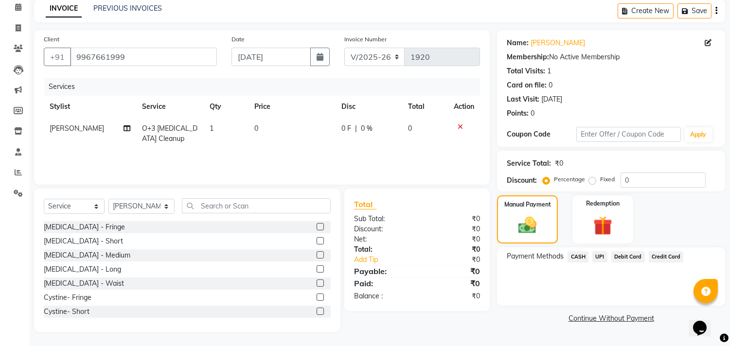
click at [581, 256] on span "CASH" at bounding box center [578, 256] width 21 height 11
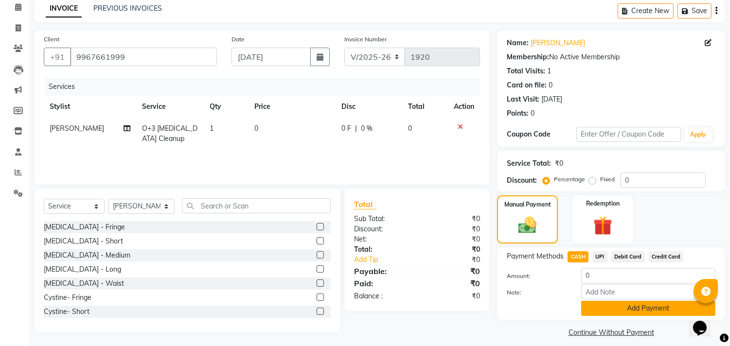
click at [636, 304] on button "Add Payment" at bounding box center [648, 308] width 134 height 15
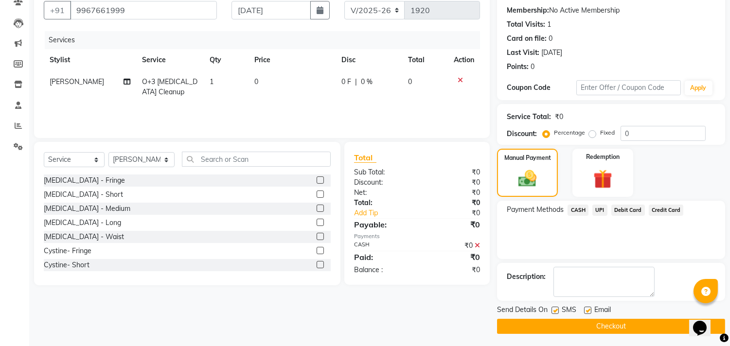
scroll to position [91, 0]
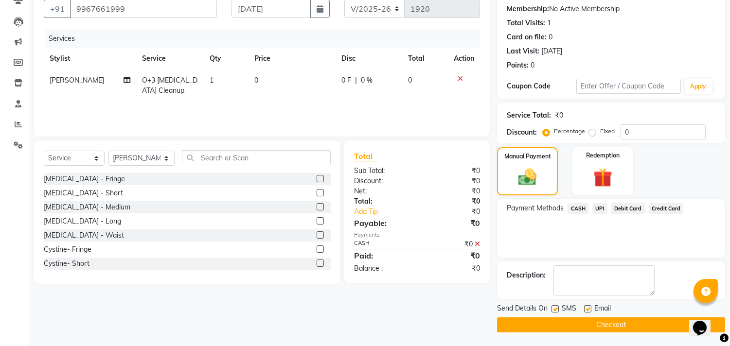
click at [604, 322] on button "Checkout" at bounding box center [611, 325] width 228 height 15
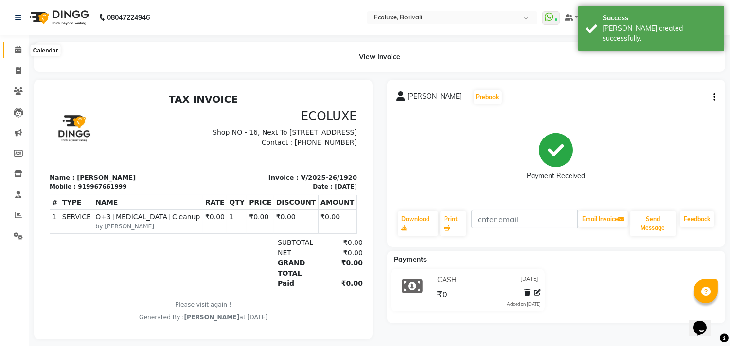
click at [18, 49] on icon at bounding box center [18, 49] width 6 height 7
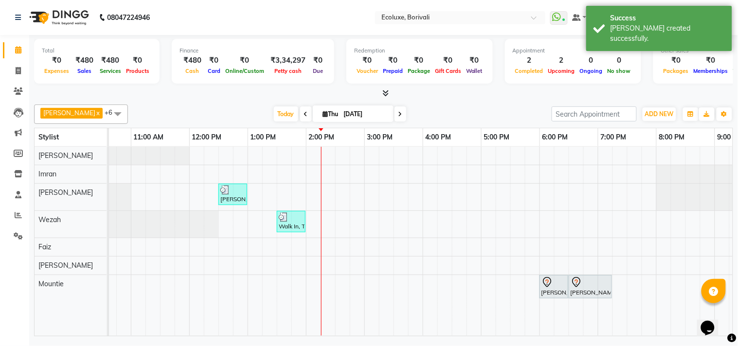
scroll to position [0, 193]
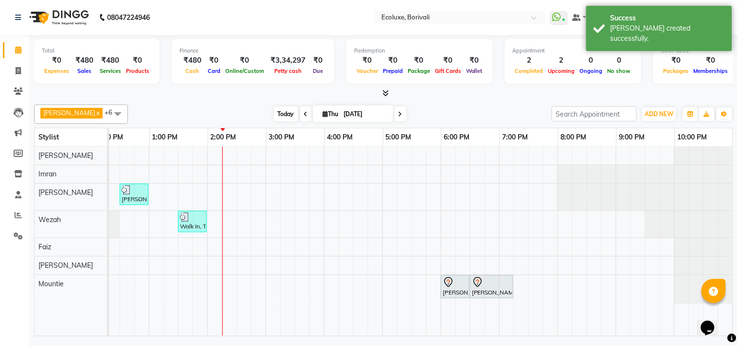
click at [278, 113] on span "Today" at bounding box center [286, 114] width 24 height 15
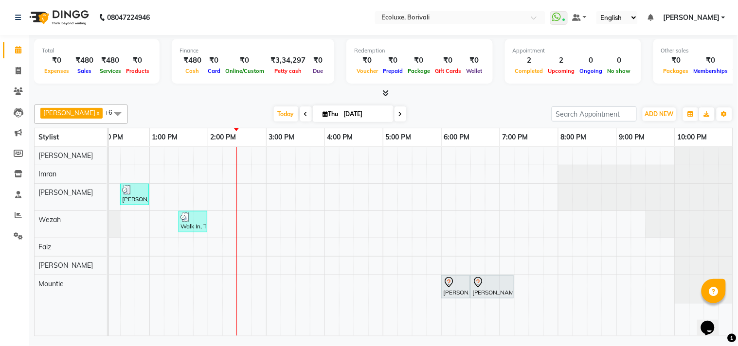
click at [319, 16] on nav "08047224946 Select Location × Ecoluxe, Borivali WhatsApp Status ✕ Status: Conne…" at bounding box center [369, 17] width 738 height 35
click at [508, 114] on div "[DATE] [DATE]" at bounding box center [340, 114] width 414 height 15
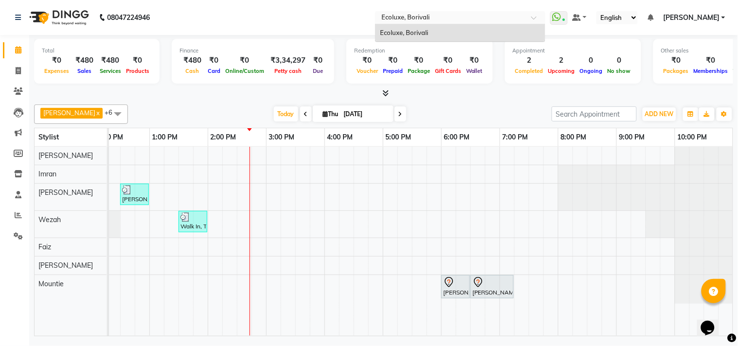
click at [451, 13] on div "Select Location × Ecoluxe, [GEOGRAPHIC_DATA]" at bounding box center [452, 18] width 151 height 10
click at [323, 13] on nav "08047224946 Select Location × Ecoluxe, Borivali Ecoluxe, Borivali WhatsApp Stat…" at bounding box center [369, 17] width 738 height 35
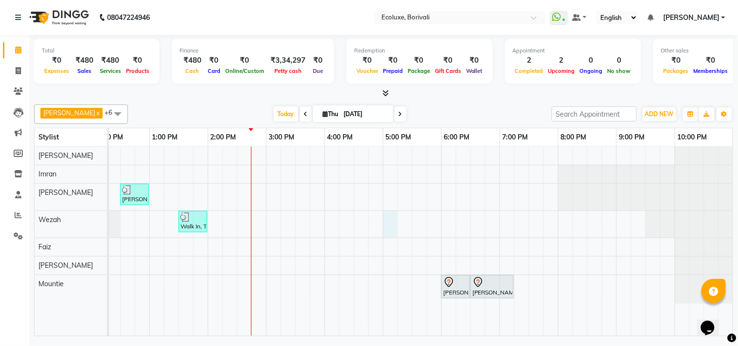
click at [388, 222] on div "[PERSON_NAME], TK03, 12:30 PM-01:00 PM, O+3 [MEDICAL_DATA] Cleanup Walk In, TK0…" at bounding box center [324, 241] width 817 height 189
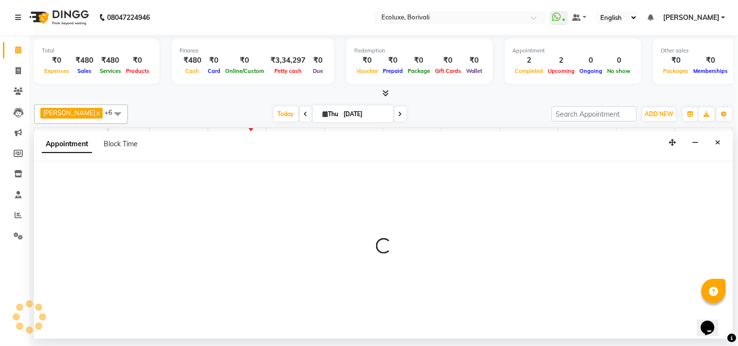
select select "37822"
select select "1020"
select select "tentative"
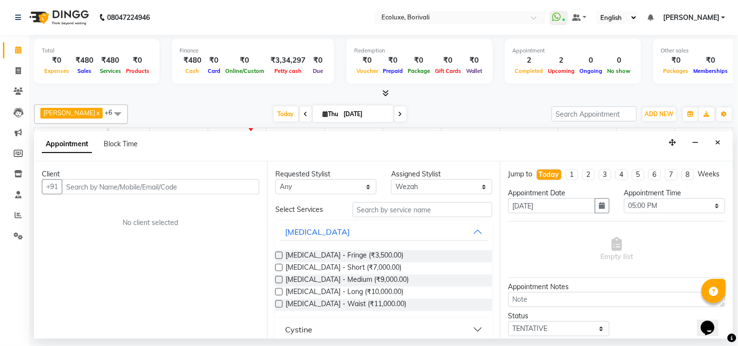
click at [197, 182] on input "text" at bounding box center [161, 187] width 198 height 15
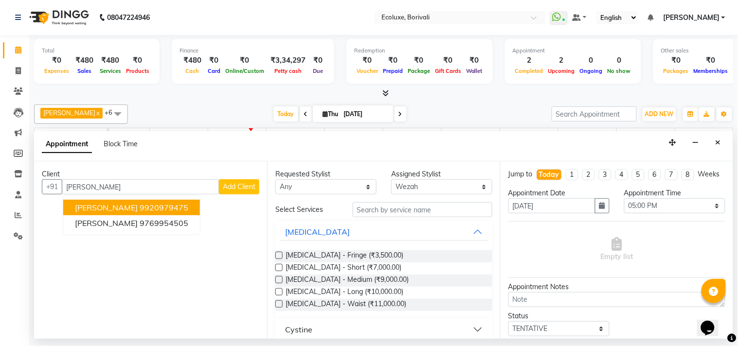
click at [167, 210] on button "[PERSON_NAME] 9920979475" at bounding box center [131, 208] width 137 height 16
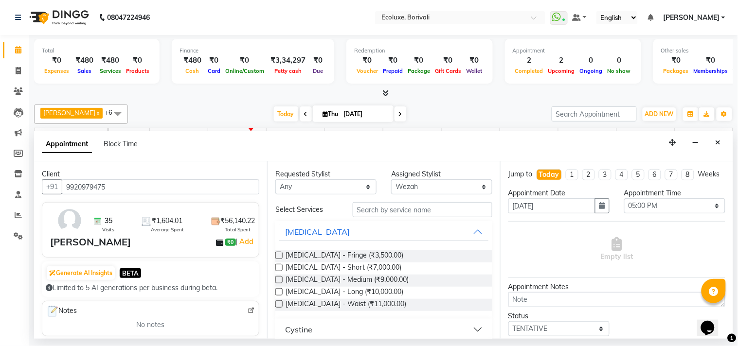
type input "9920979475"
click at [390, 215] on input "text" at bounding box center [423, 209] width 140 height 15
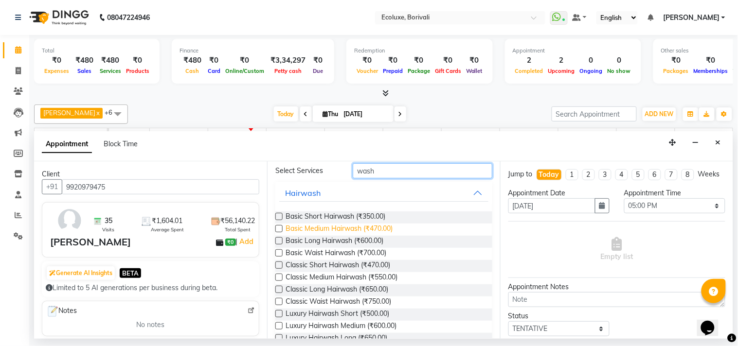
scroll to position [54, 0]
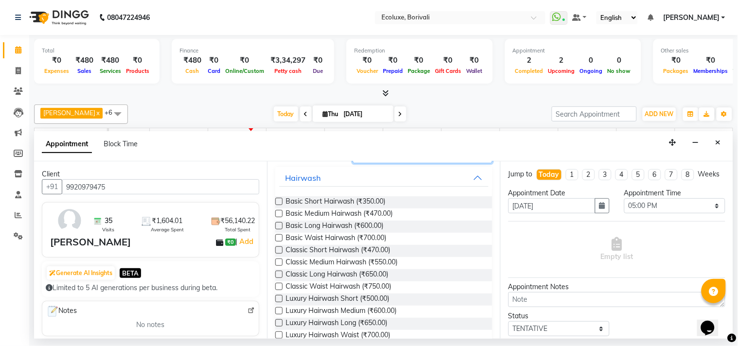
type input "wash"
click at [279, 274] on label at bounding box center [278, 274] width 7 height 7
click at [279, 274] on input "checkbox" at bounding box center [278, 275] width 6 height 6
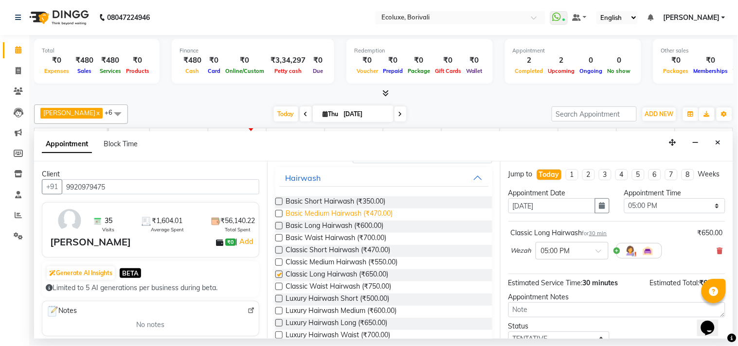
checkbox input "false"
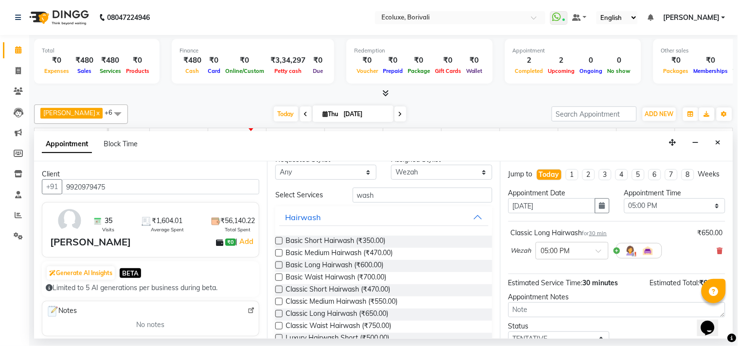
scroll to position [0, 0]
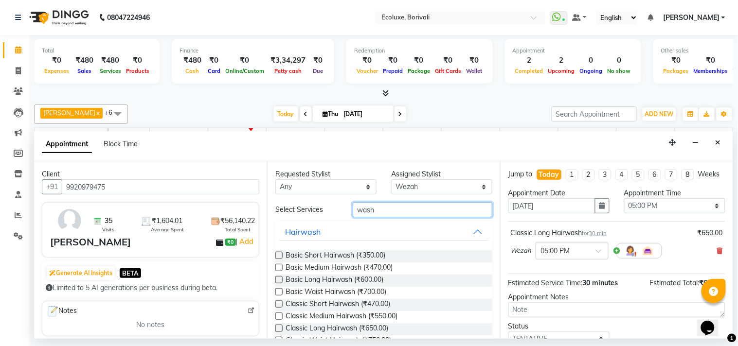
click at [395, 215] on input "wash" at bounding box center [423, 209] width 140 height 15
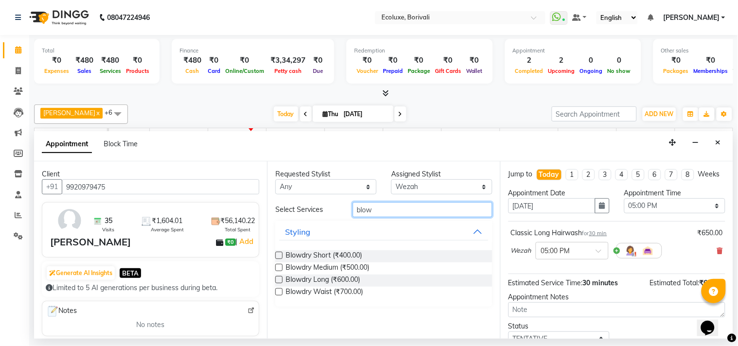
type input "blow"
click at [278, 280] on label at bounding box center [278, 279] width 7 height 7
click at [278, 280] on input "checkbox" at bounding box center [278, 281] width 6 height 6
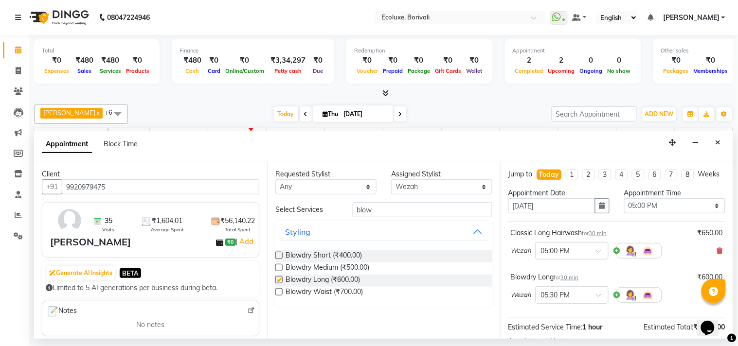
checkbox input "false"
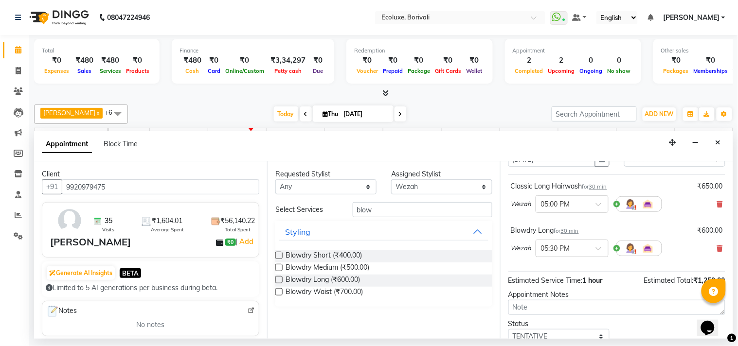
scroll to position [123, 0]
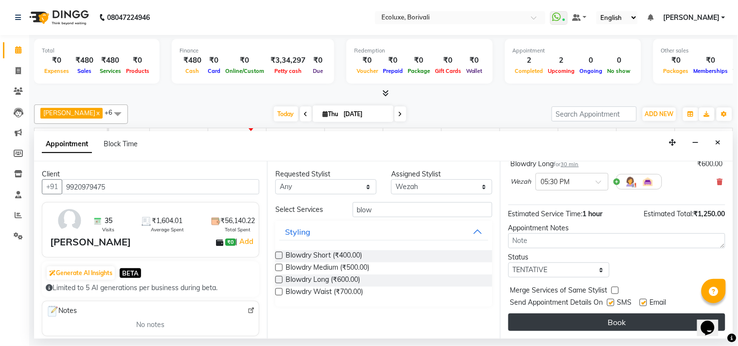
click at [614, 323] on button "Book" at bounding box center [616, 323] width 217 height 18
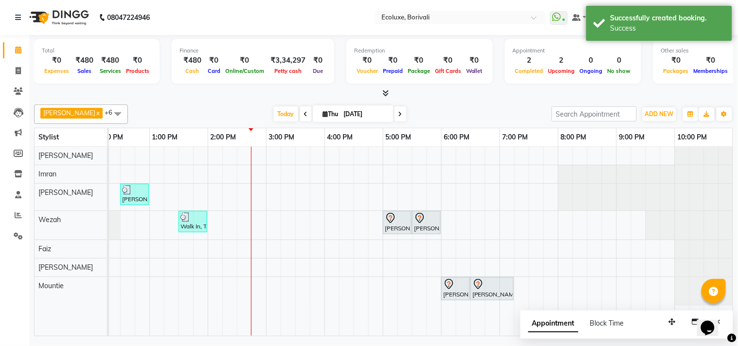
click at [239, 108] on div "[DATE] [DATE]" at bounding box center [340, 114] width 414 height 15
click at [265, 115] on div "[DATE] [DATE]" at bounding box center [340, 114] width 414 height 15
click at [274, 114] on span "Today" at bounding box center [286, 114] width 24 height 15
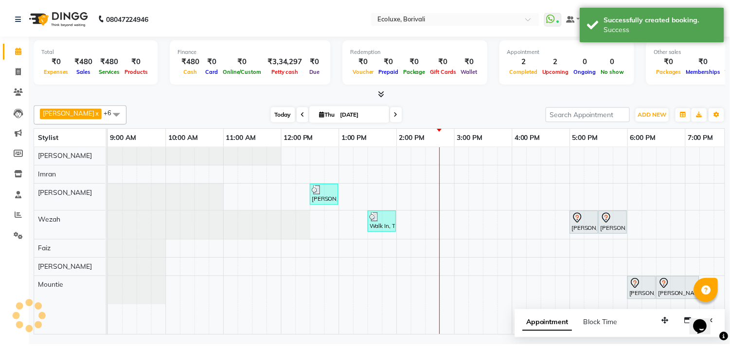
scroll to position [0, 193]
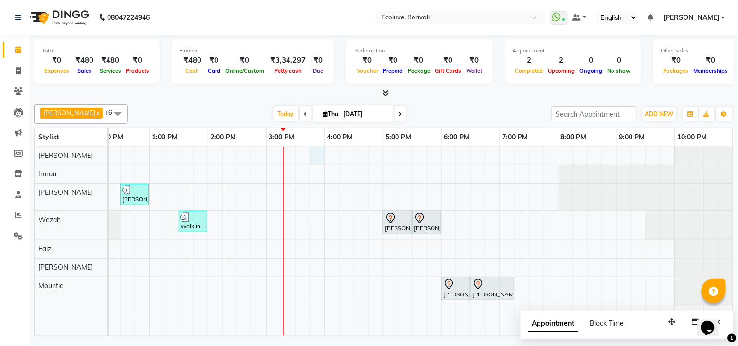
click at [321, 164] on div "[PERSON_NAME], TK03, 12:30 PM-01:00 PM, O+3 [MEDICAL_DATA] Cleanup Walk In, TK0…" at bounding box center [324, 241] width 817 height 189
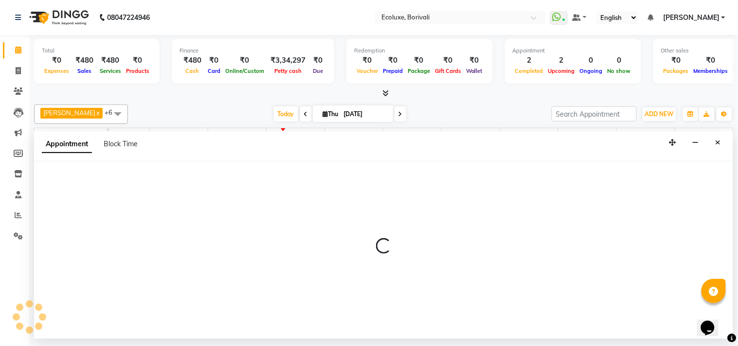
select select "35738"
select select "945"
select select "tentative"
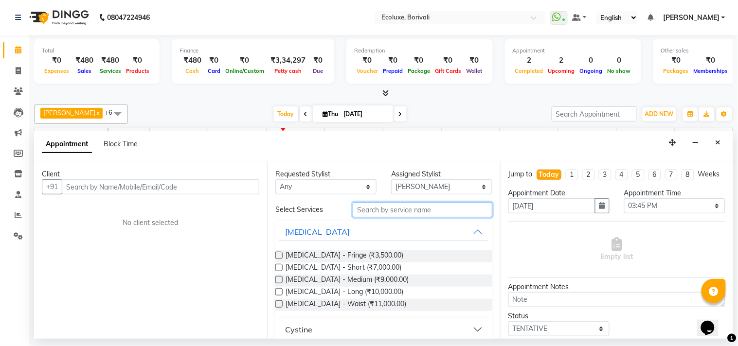
click at [386, 211] on input "text" at bounding box center [423, 209] width 140 height 15
type input "boto"
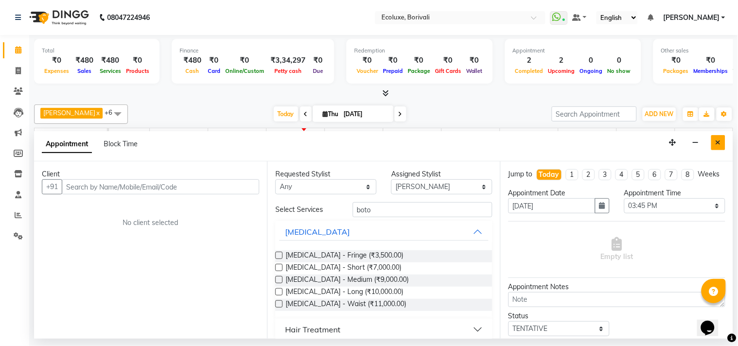
click at [722, 144] on button "Close" at bounding box center [718, 142] width 14 height 15
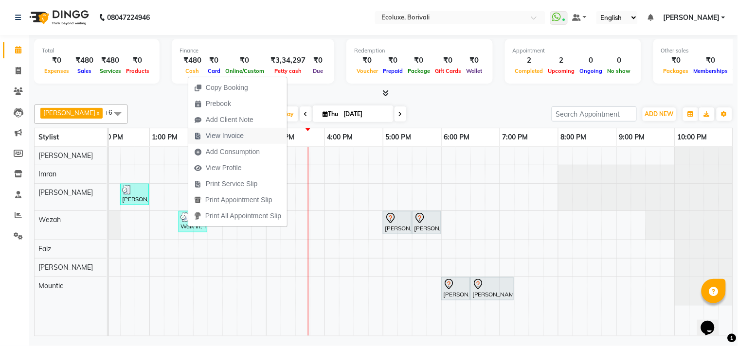
click at [224, 136] on span "View Invoice" at bounding box center [225, 136] width 38 height 10
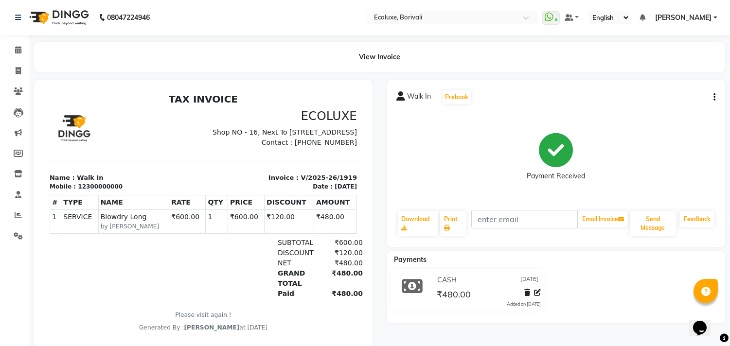
scroll to position [8, 0]
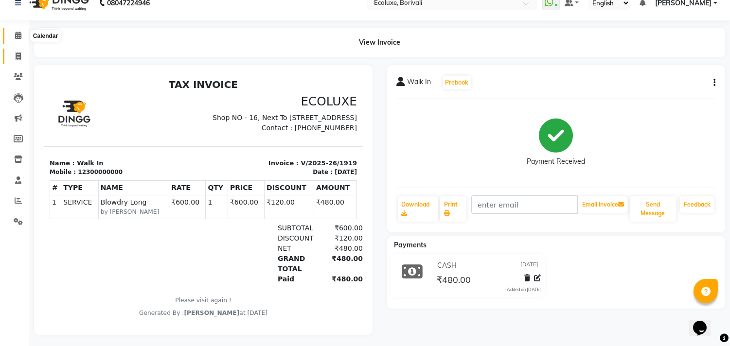
click at [18, 50] on ul "Calendar Invoice Clients Leads Marketing Members Inventory Staff Reports Settin…" at bounding box center [14, 131] width 29 height 212
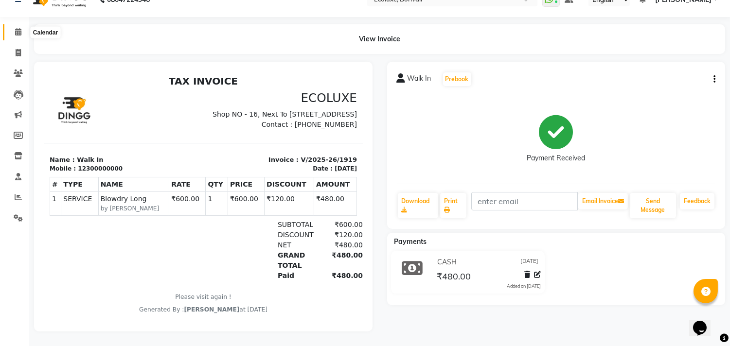
click at [20, 28] on icon at bounding box center [18, 31] width 6 height 7
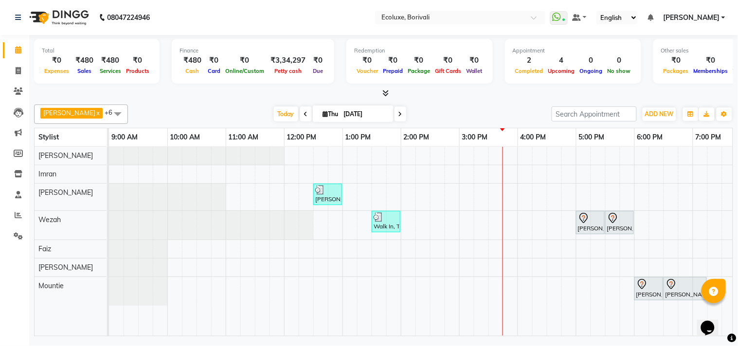
scroll to position [0, 193]
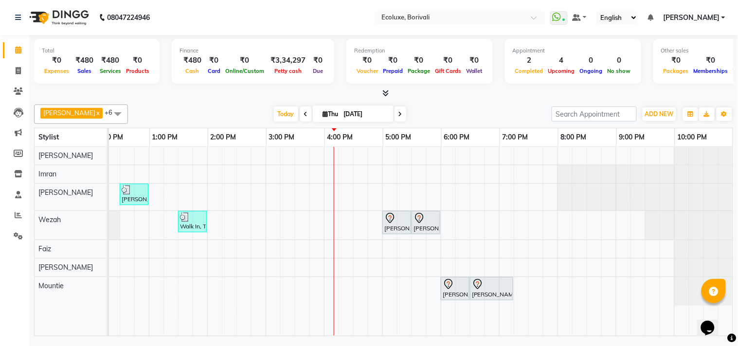
click at [427, 108] on div "[DATE] [DATE]" at bounding box center [340, 114] width 414 height 15
click at [370, 118] on input "[DATE]" at bounding box center [365, 114] width 49 height 15
select select "9"
select select "2025"
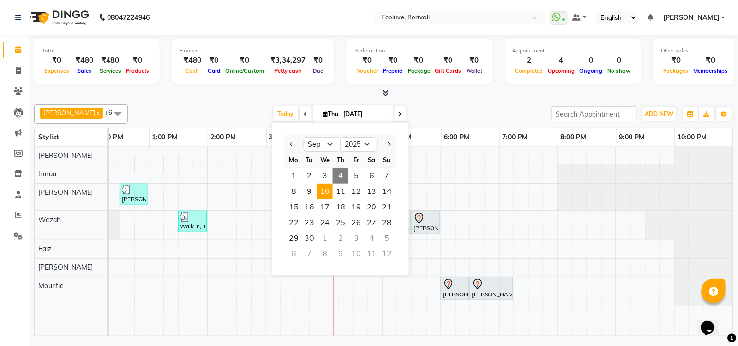
click at [329, 188] on span "10" at bounding box center [325, 192] width 16 height 16
type input "[DATE]"
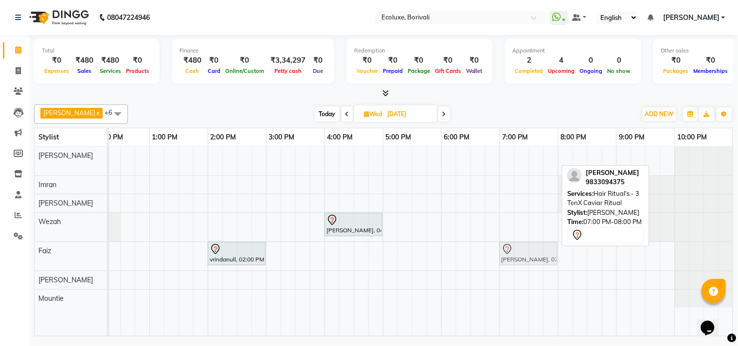
drag, startPoint x: 523, startPoint y: 158, endPoint x: 521, endPoint y: 246, distance: 88.1
click at [521, 246] on tbody "Priya Korhale, 07:00 PM-08:00 PM, Hair Ritual's - 3 TenX Caviar Ritual [PERSON_…" at bounding box center [324, 227] width 817 height 161
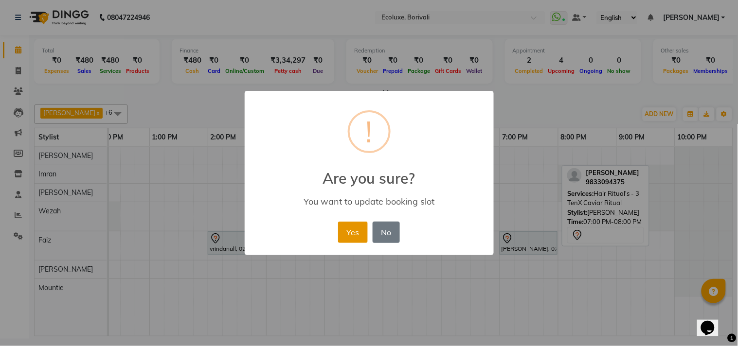
click at [355, 231] on button "Yes" at bounding box center [353, 232] width 30 height 21
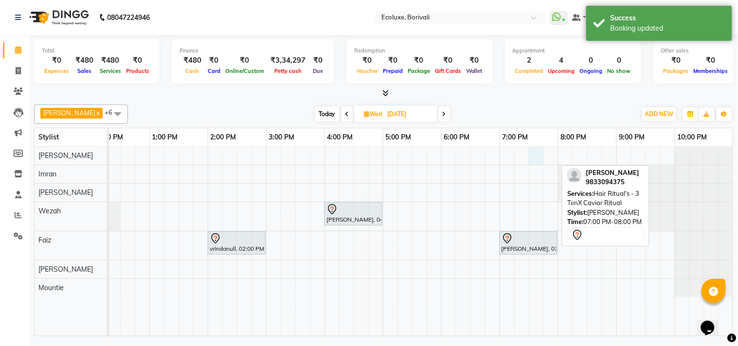
click at [532, 153] on div "[PERSON_NAME], 04:00 PM-05:00 PM, Hair Ritual's - 3 TenX Caviar Ritual vrindanu…" at bounding box center [324, 241] width 817 height 189
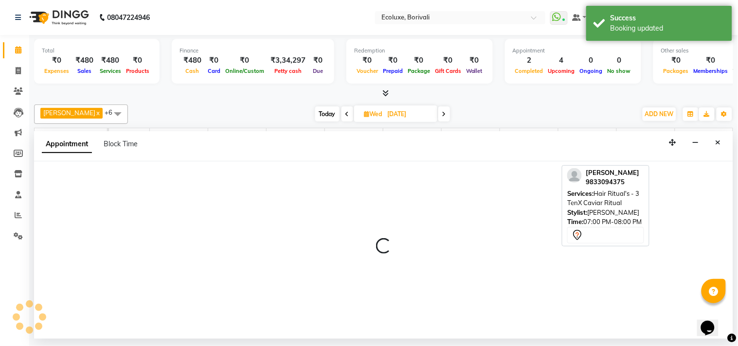
select select "35738"
select select "1170"
select select "tentative"
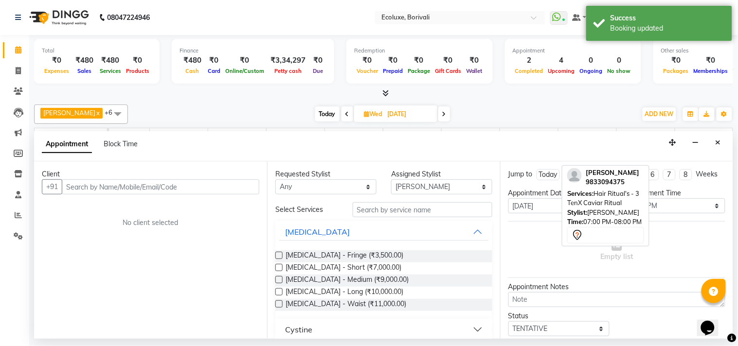
click at [208, 185] on input "text" at bounding box center [161, 187] width 198 height 15
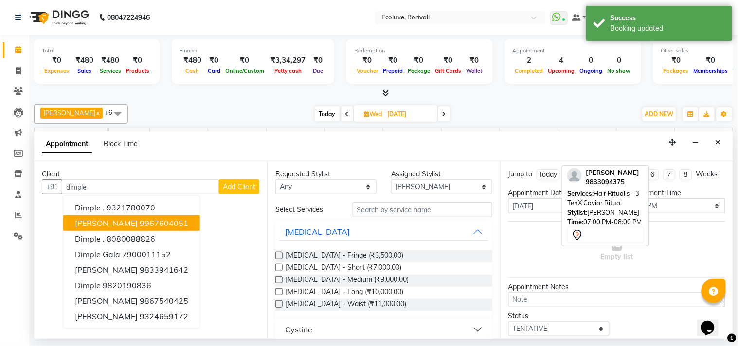
click at [174, 220] on ngb-highlight "9967604051" at bounding box center [164, 223] width 49 height 10
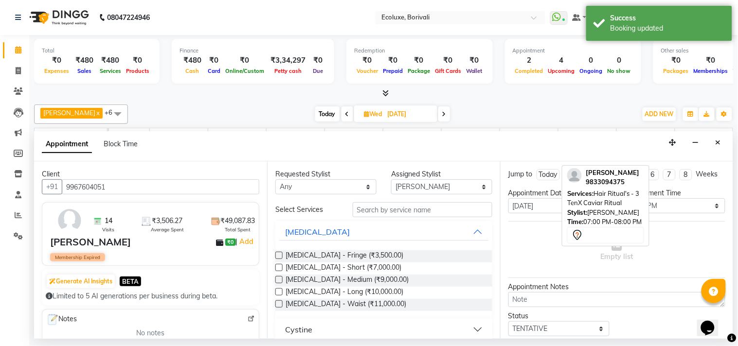
type input "9967604051"
click at [381, 207] on input "text" at bounding box center [423, 209] width 140 height 15
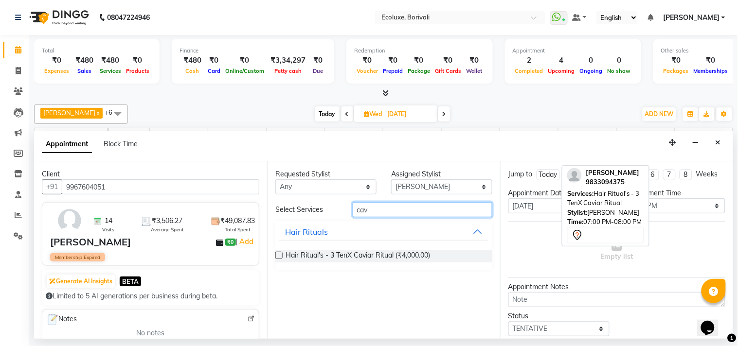
type input "cav"
click at [280, 253] on label at bounding box center [278, 255] width 7 height 7
click at [280, 253] on input "checkbox" at bounding box center [278, 256] width 6 height 6
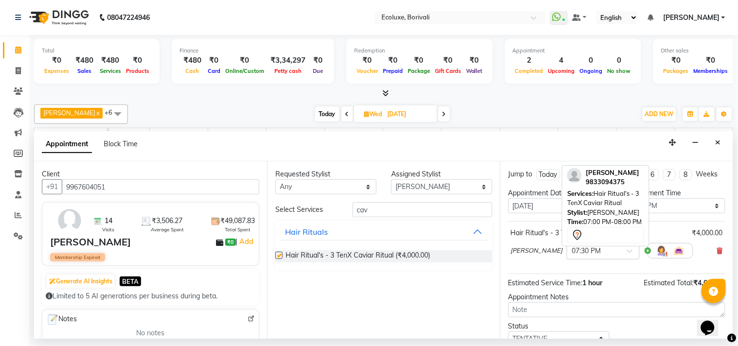
checkbox input "false"
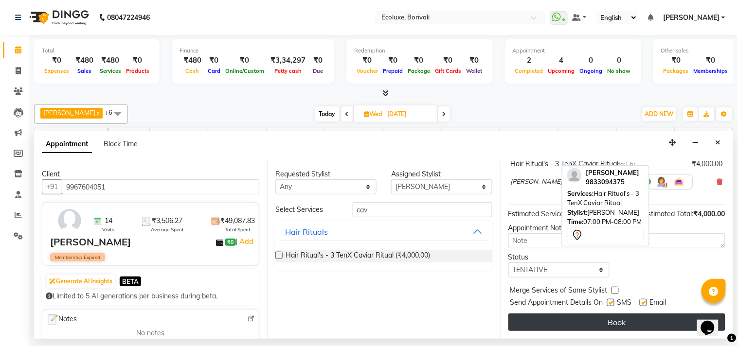
scroll to position [78, 0]
click at [598, 319] on button "Book" at bounding box center [616, 323] width 217 height 18
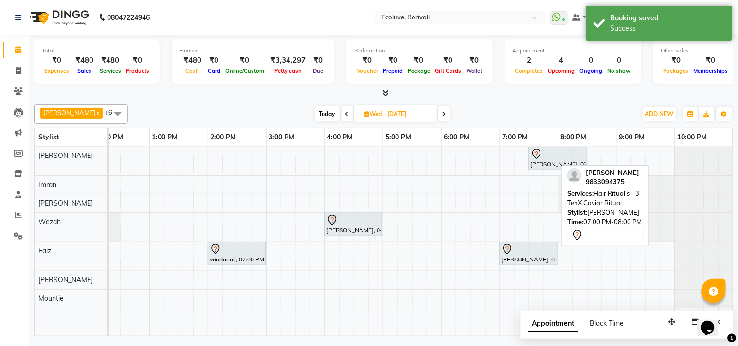
click at [322, 114] on span "Today" at bounding box center [327, 114] width 24 height 15
type input "[DATE]"
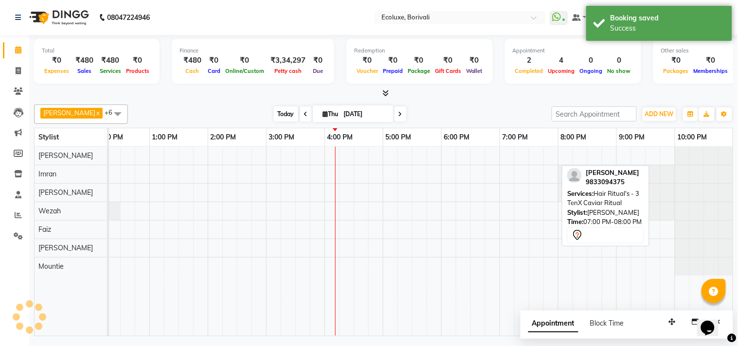
scroll to position [0, 193]
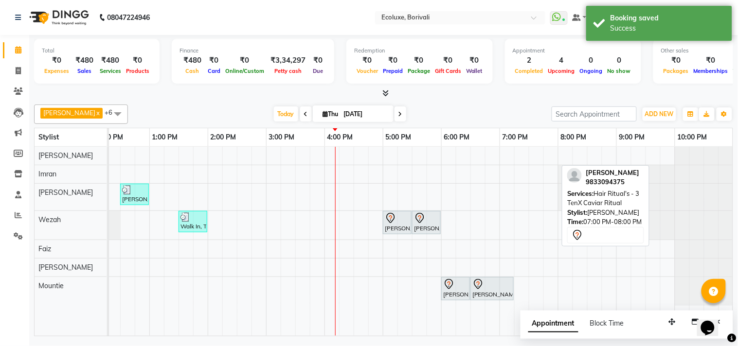
click at [247, 103] on div "[PERSON_NAME] x [PERSON_NAME] x Wezah x [PERSON_NAME] x [PERSON_NAME] x +6 Sele…" at bounding box center [383, 219] width 699 height 236
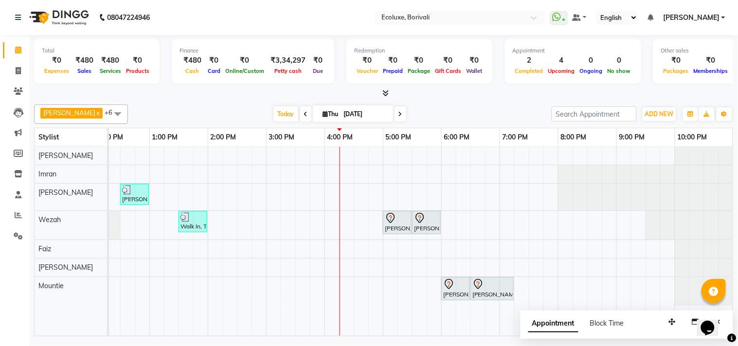
click at [348, 115] on input "[DATE]" at bounding box center [365, 114] width 49 height 15
select select "9"
select select "2025"
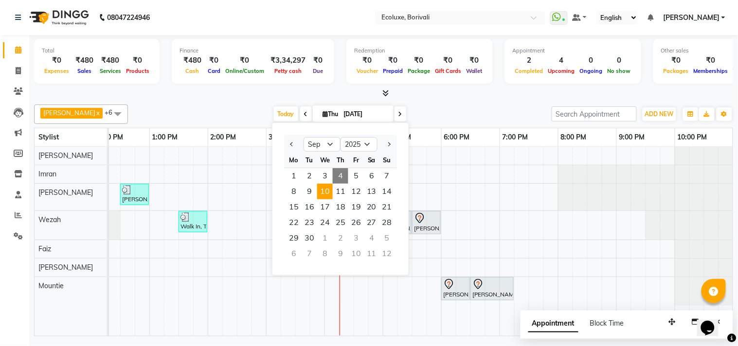
click at [330, 187] on span "10" at bounding box center [325, 192] width 16 height 16
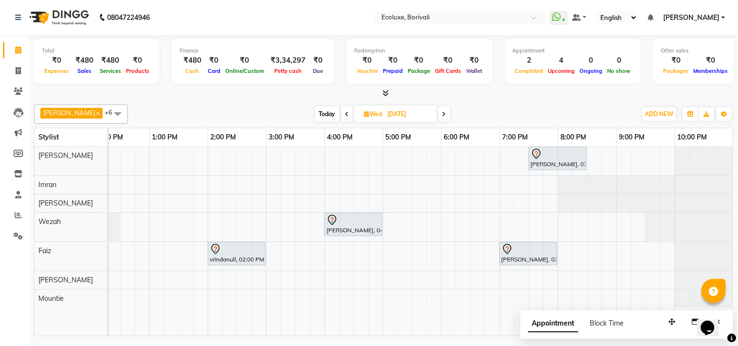
click at [315, 111] on span "Today" at bounding box center [327, 114] width 24 height 15
type input "[DATE]"
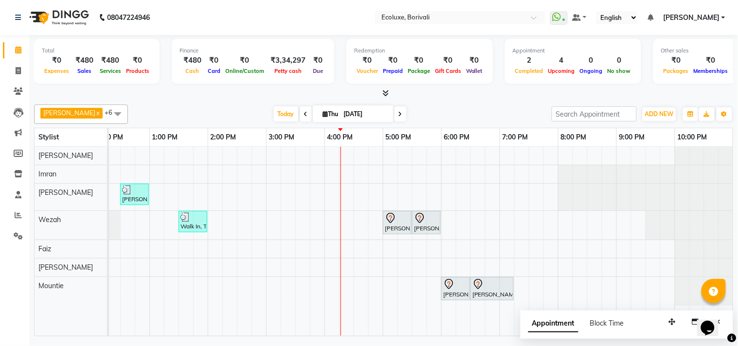
click at [241, 102] on div "[PERSON_NAME] x [PERSON_NAME] x Wezah x [PERSON_NAME] x [PERSON_NAME] x +6 Sele…" at bounding box center [383, 219] width 699 height 236
click at [369, 113] on input "[DATE]" at bounding box center [365, 114] width 49 height 15
select select "9"
select select "2025"
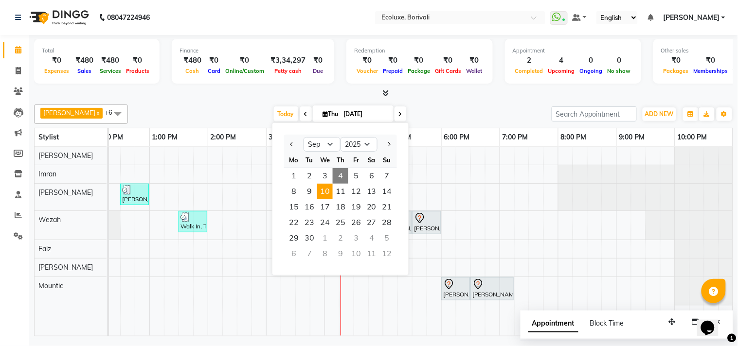
click at [323, 190] on span "10" at bounding box center [325, 192] width 16 height 16
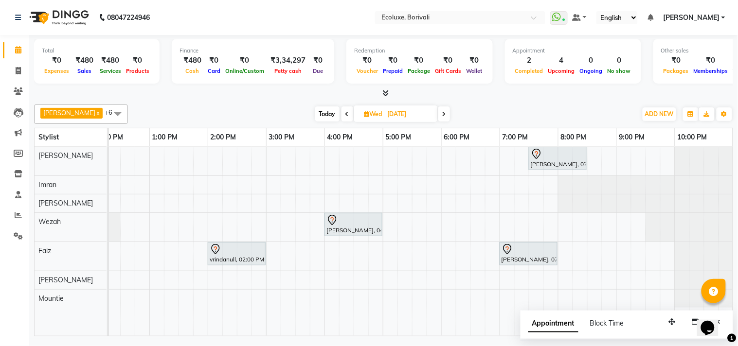
click at [324, 109] on span "Today" at bounding box center [327, 114] width 24 height 15
type input "[DATE]"
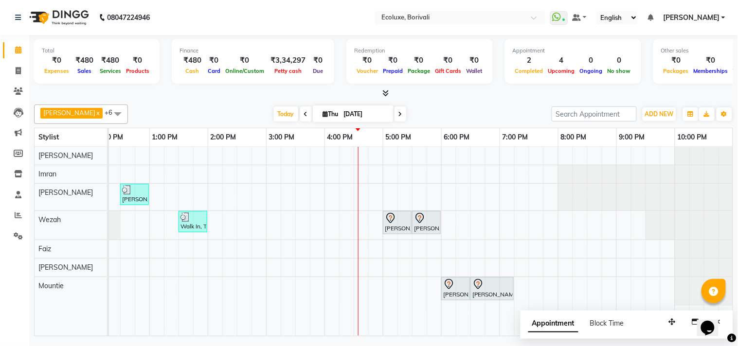
click at [699, 18] on span "[PERSON_NAME]" at bounding box center [691, 18] width 56 height 10
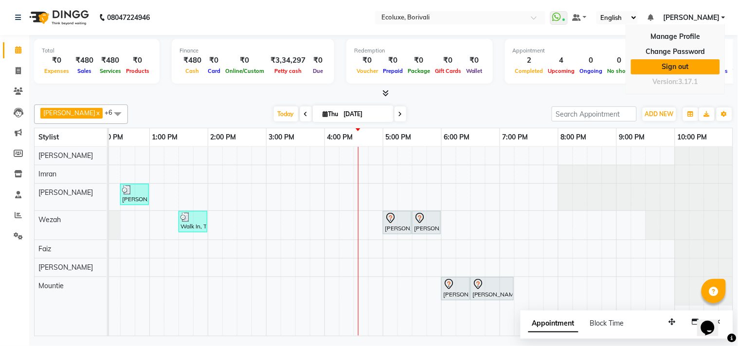
click at [679, 61] on link "Sign out" at bounding box center [675, 66] width 89 height 15
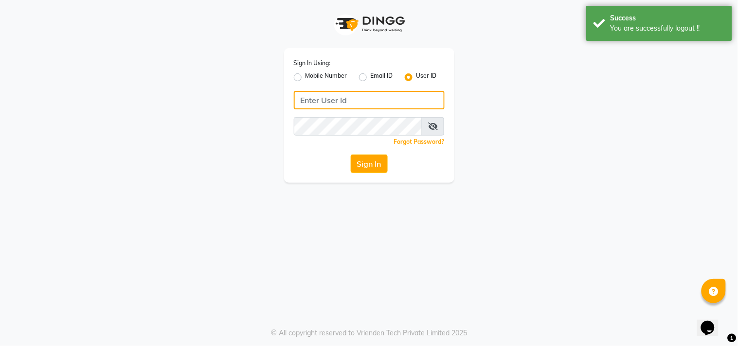
type input "7977751488"
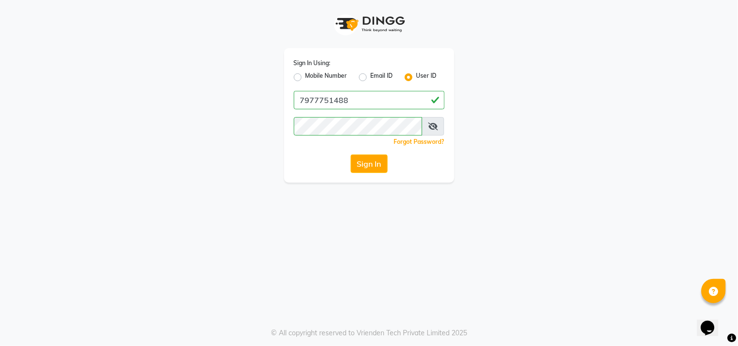
click at [305, 75] on label "Mobile Number" at bounding box center [326, 78] width 42 height 12
click at [305, 75] on input "Mobile Number" at bounding box center [308, 75] width 6 height 6
radio input "true"
radio input "false"
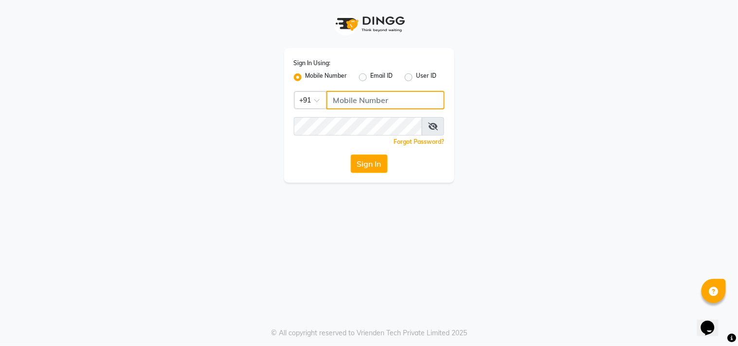
click at [351, 97] on input "Username" at bounding box center [385, 100] width 118 height 18
type input "8879293507"
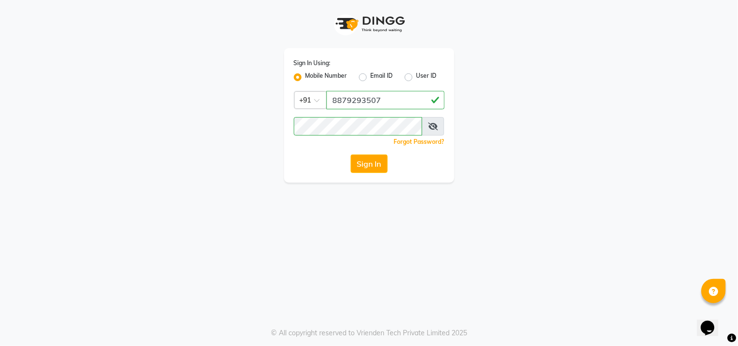
click at [377, 154] on div "Sign In Using: Mobile Number Email ID User ID Country Code × [PHONE_NUMBER] Rem…" at bounding box center [369, 115] width 170 height 135
click at [378, 161] on button "Sign In" at bounding box center [369, 164] width 37 height 18
